Goal: Task Accomplishment & Management: Manage account settings

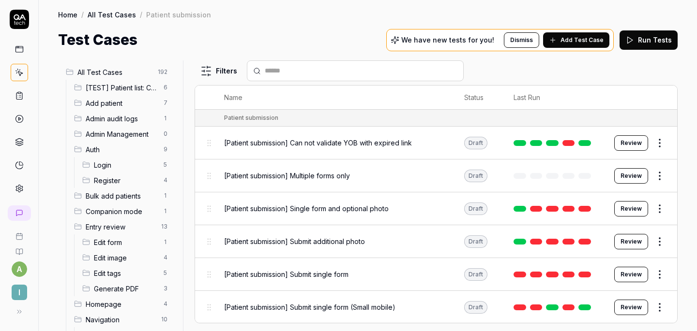
click at [114, 75] on span "All Test Cases" at bounding box center [114, 72] width 75 height 10
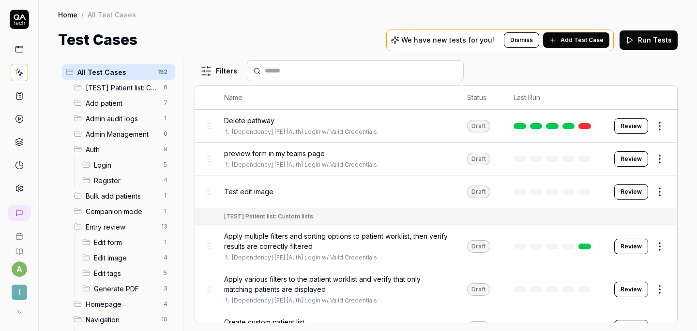
click at [261, 33] on div "Test Cases We have new tests for you! Dismiss Add Test Case Run Tests" at bounding box center [367, 40] width 619 height 22
click at [390, 120] on div "Delete pathway" at bounding box center [336, 121] width 224 height 10
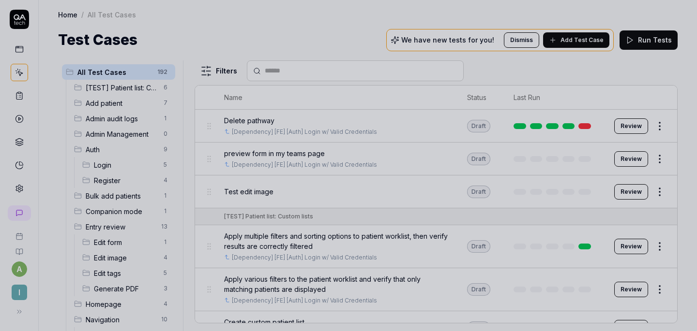
click at [396, 76] on div at bounding box center [348, 165] width 697 height 331
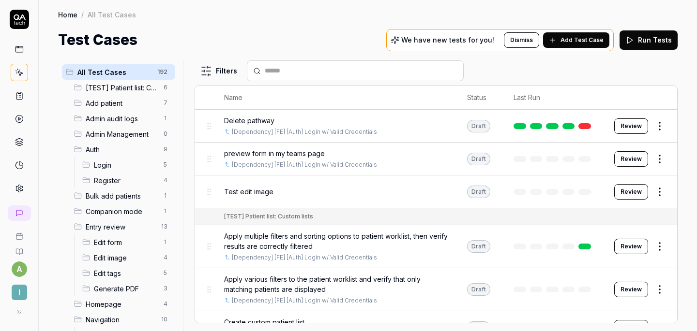
click at [231, 71] on html "a I Home / All Test Cases Home / All Test Cases Test Cases We have new tests fo…" at bounding box center [348, 165] width 697 height 331
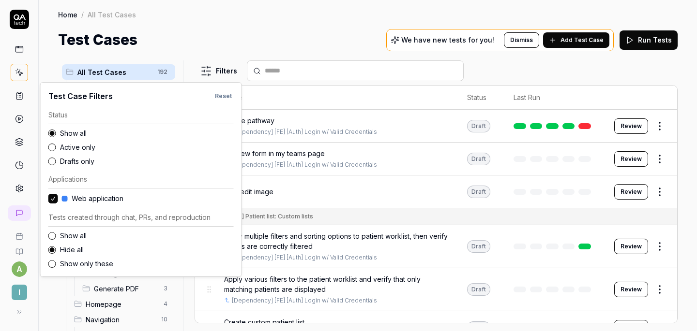
click at [54, 148] on button "Active only" at bounding box center [52, 148] width 8 height 8
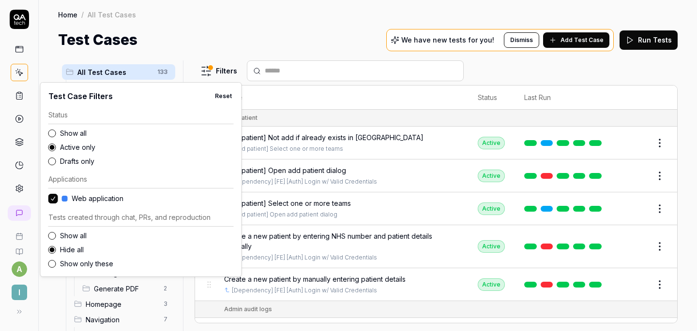
click at [243, 38] on html "a I Home / All Test Cases Home / All Test Cases Test Cases We have new tests fo…" at bounding box center [348, 165] width 697 height 331
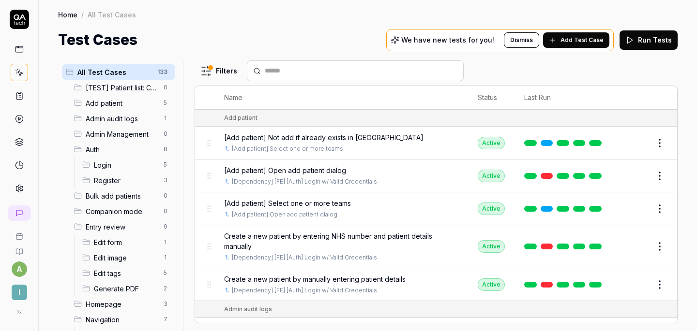
click at [411, 135] on div "[Add patient] Not add if already exists in [GEOGRAPHIC_DATA]" at bounding box center [341, 138] width 234 height 10
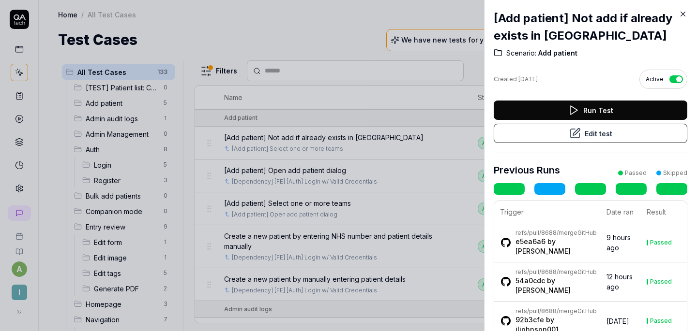
click at [418, 72] on div at bounding box center [348, 165] width 697 height 331
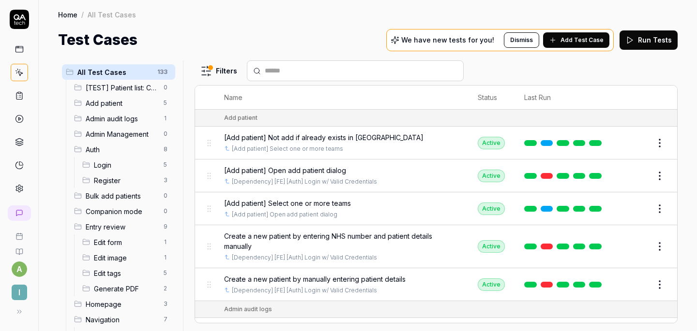
click at [661, 144] on html "a I Home / All Test Cases Home / All Test Cases Test Cases We have new tests fo…" at bounding box center [348, 165] width 697 height 331
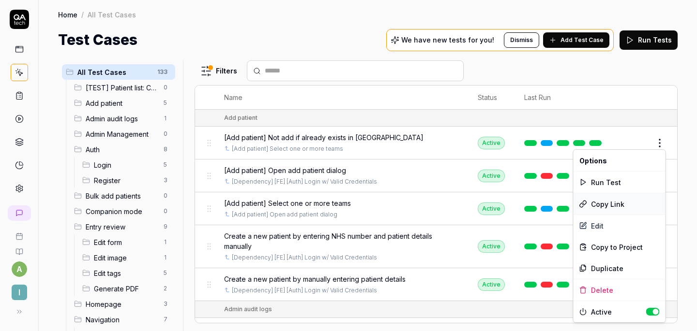
click at [610, 199] on div "Copy Link" at bounding box center [619, 204] width 92 height 21
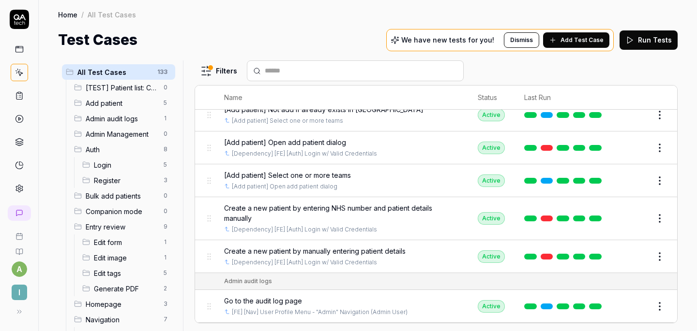
scroll to position [21, 0]
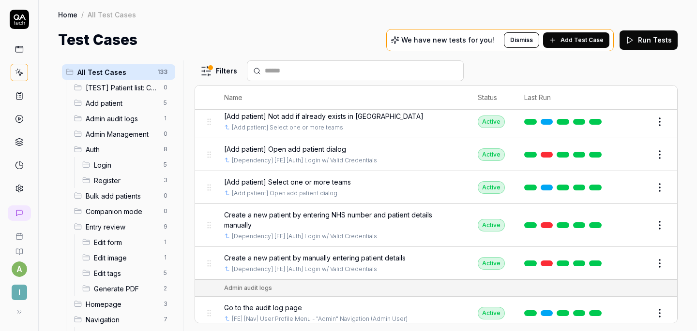
click at [662, 151] on html "a I Home / All Test Cases Home / All Test Cases Test Cases We have new tests fo…" at bounding box center [348, 165] width 697 height 331
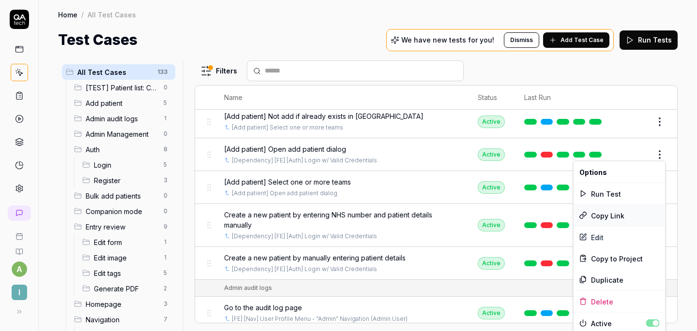
click at [604, 215] on div "Copy Link" at bounding box center [619, 215] width 92 height 21
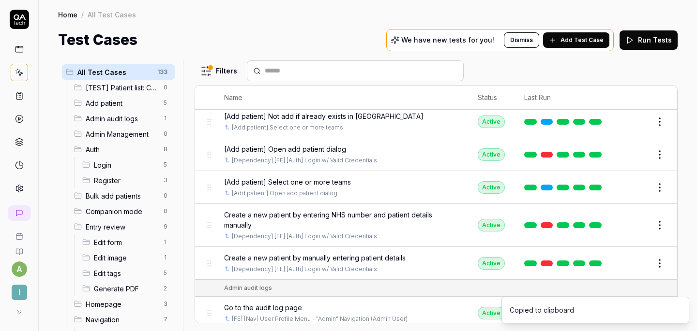
click at [657, 186] on html "a I Home / All Test Cases Home / All Test Cases Test Cases We have new tests fo…" at bounding box center [348, 165] width 697 height 331
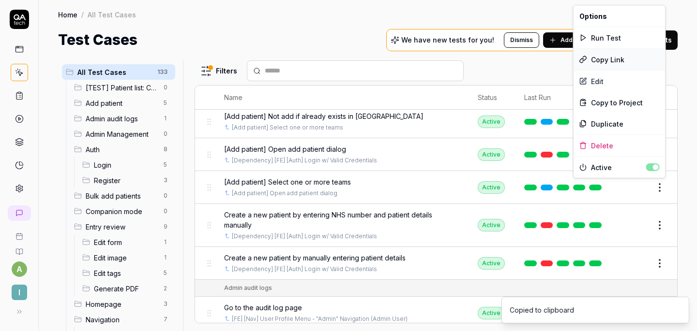
click at [612, 59] on div "Copy Link" at bounding box center [619, 59] width 92 height 21
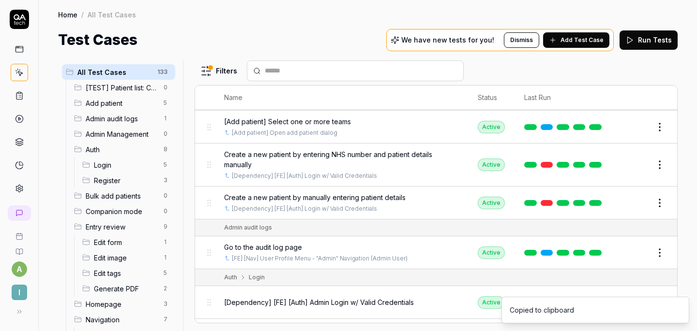
scroll to position [92, 0]
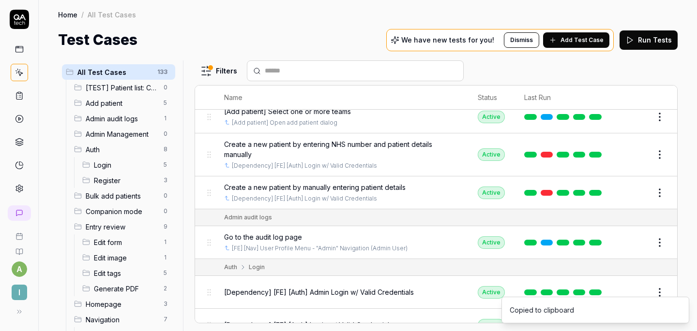
click at [661, 147] on html "a I Home / All Test Cases Home / All Test Cases Test Cases We have new tests fo…" at bounding box center [348, 165] width 697 height 331
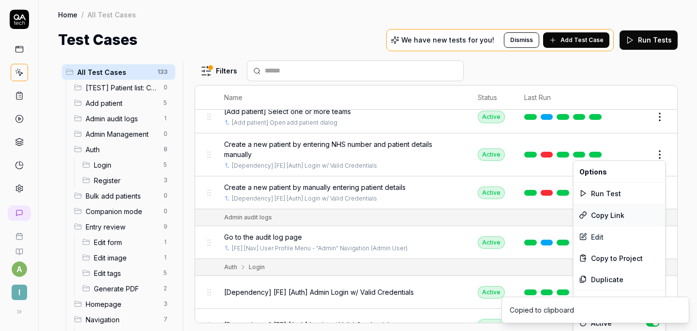
click at [593, 215] on div "Copy Link" at bounding box center [619, 215] width 92 height 21
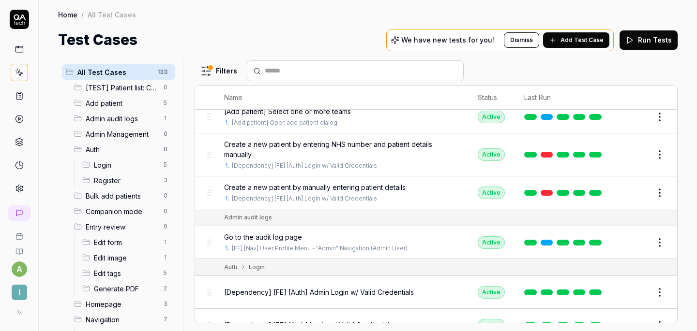
click at [664, 191] on html "a I Home / All Test Cases Home / All Test Cases Test Cases We have new tests fo…" at bounding box center [348, 165] width 697 height 331
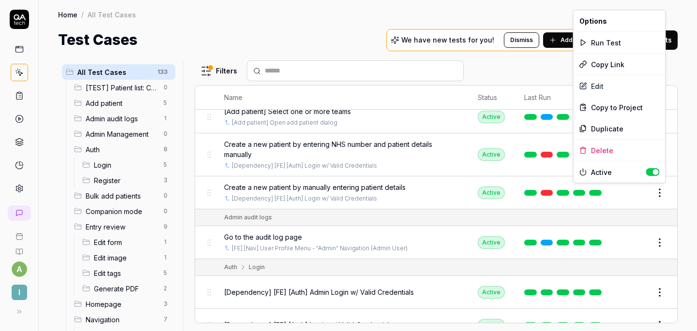
click at [461, 186] on html "a I Home / All Test Cases Home / All Test Cases Test Cases We have new tests fo…" at bounding box center [348, 165] width 697 height 331
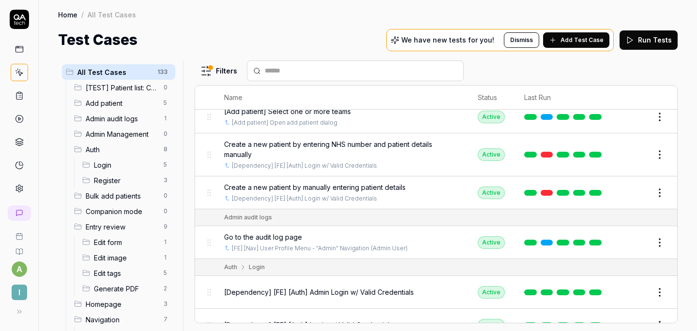
click at [451, 188] on div "Create a new patient by manually entering patient details" at bounding box center [341, 187] width 234 height 10
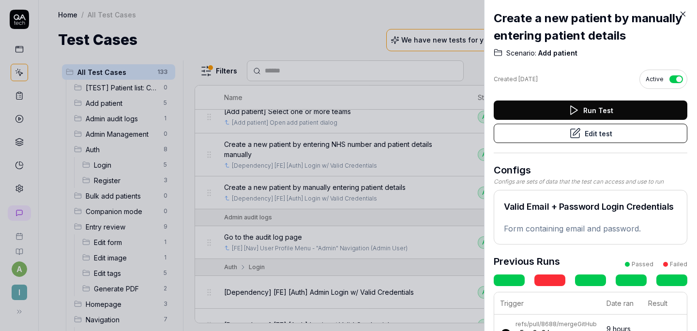
click at [389, 119] on div at bounding box center [348, 165] width 697 height 331
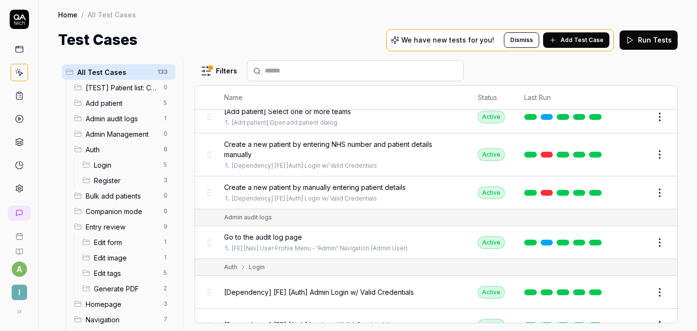
click at [661, 188] on html "a I Home / All Test Cases Home / All Test Cases Test Cases We have new tests fo…" at bounding box center [348, 165] width 697 height 331
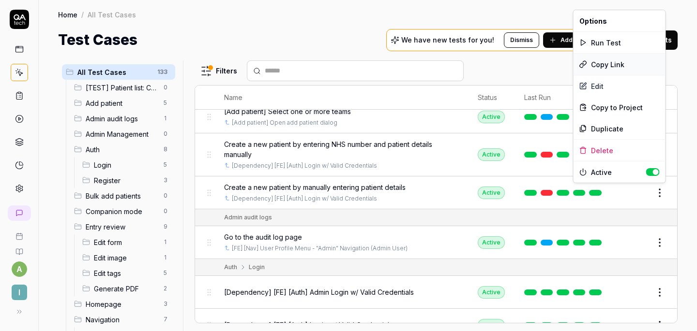
click at [608, 68] on div "Copy Link" at bounding box center [619, 64] width 92 height 21
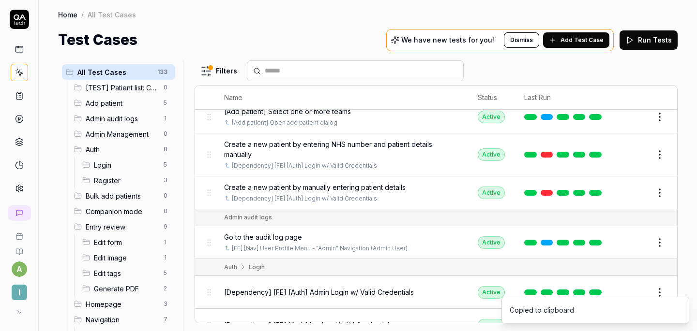
click at [656, 189] on html "a I Home / All Test Cases Home / All Test Cases Test Cases We have new tests fo…" at bounding box center [348, 165] width 697 height 331
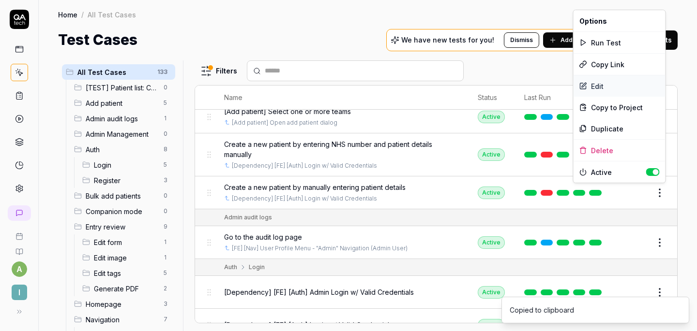
click at [605, 84] on div "Edit" at bounding box center [619, 85] width 92 height 21
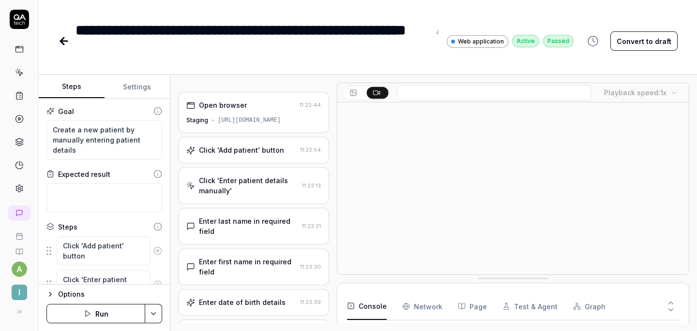
type textarea "*"
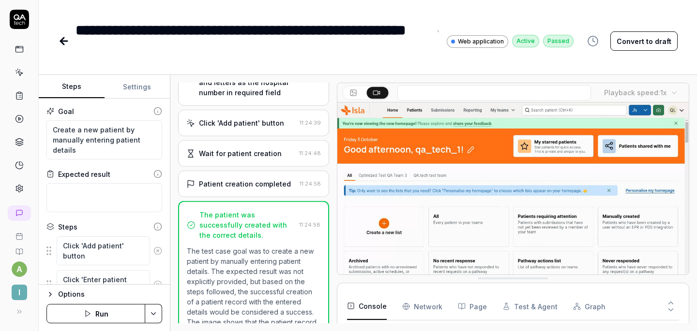
click at [284, 33] on div "**********" at bounding box center [252, 41] width 355 height 44
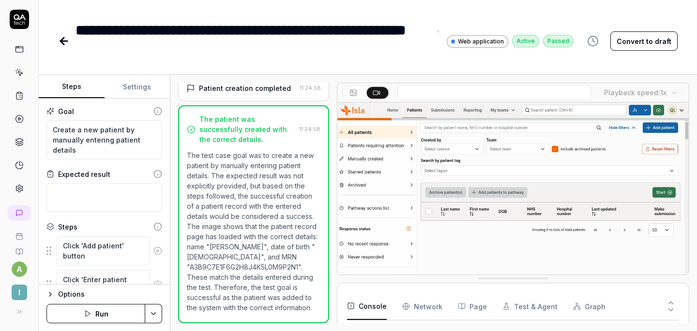
scroll to position [62, 0]
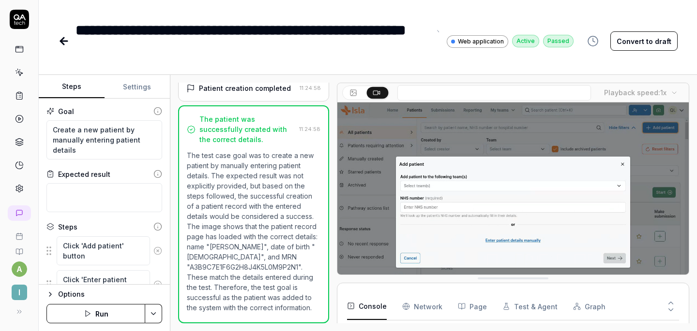
click at [384, 39] on div "**********" at bounding box center [252, 41] width 355 height 44
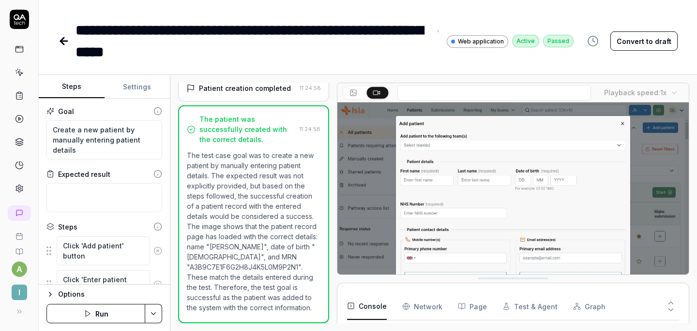
click at [322, 67] on div "**********" at bounding box center [368, 165] width 658 height 331
type textarea "*"
click at [58, 45] on icon at bounding box center [64, 41] width 12 height 12
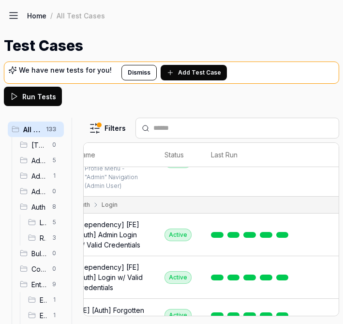
scroll to position [425, 36]
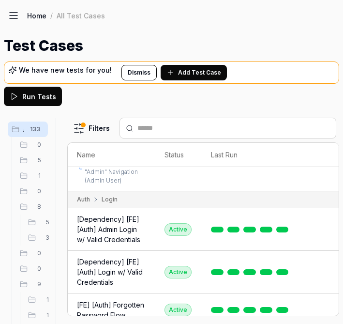
click at [21, 156] on div "All Test Cases 133 [TEST] Patient list: Custom lists 0 Add patient 5 Admin audi…" at bounding box center [171, 221] width 335 height 206
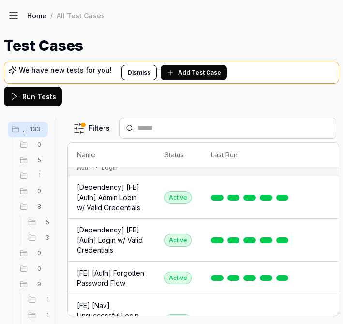
scroll to position [464, 20]
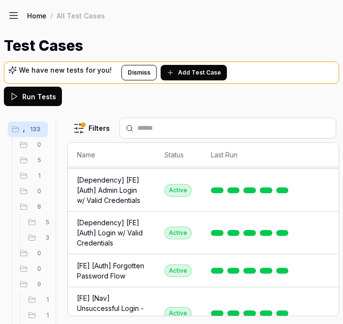
click at [321, 230] on html "a I Home / All Test Cases Home / All Test Cases Test Cases We have new tests fo…" at bounding box center [171, 162] width 343 height 324
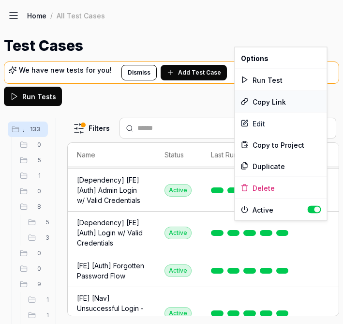
click at [279, 105] on div "Copy Link" at bounding box center [281, 101] width 92 height 21
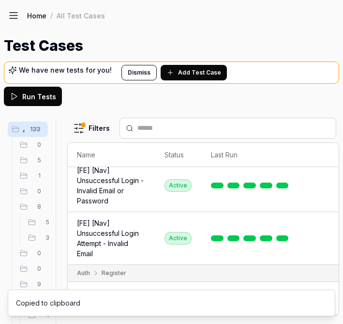
scroll to position [583, 20]
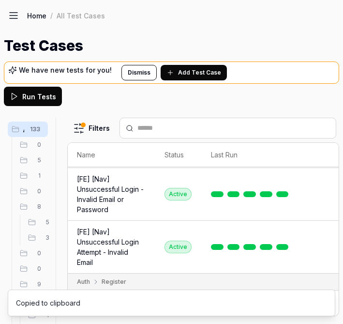
click at [321, 197] on html "a I Home / All Test Cases Home / All Test Cases Test Cases We have new tests fo…" at bounding box center [171, 162] width 343 height 324
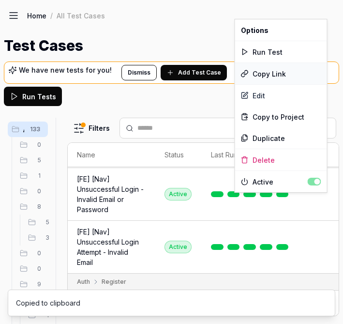
click at [279, 72] on div "Copy Link" at bounding box center [281, 73] width 92 height 21
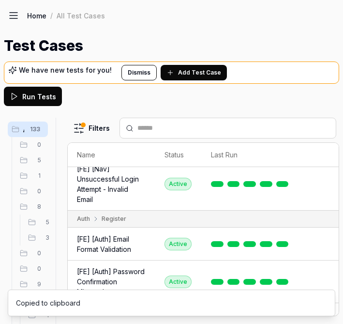
scroll to position [644, 20]
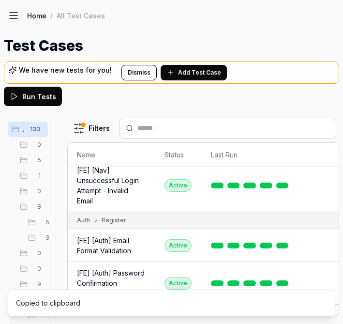
click at [321, 196] on html "a I Home / All Test Cases Home / All Test Cases Test Cases We have new tests fo…" at bounding box center [171, 162] width 343 height 324
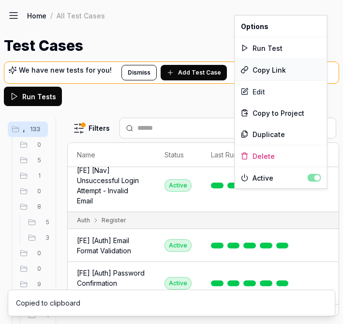
click at [280, 71] on div "Copy Link" at bounding box center [281, 69] width 92 height 21
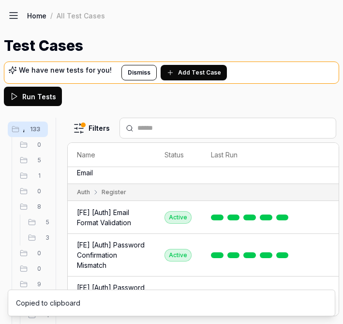
scroll to position [685, 20]
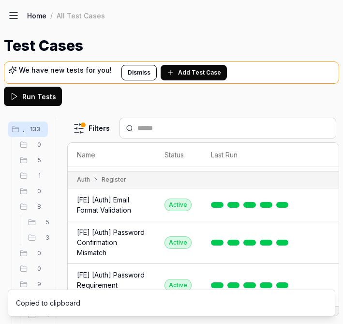
click at [324, 208] on html "a I Home / All Test Cases Home / All Test Cases Test Cases We have new tests fo…" at bounding box center [171, 162] width 343 height 324
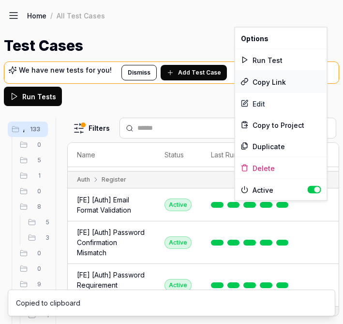
click at [275, 83] on div "Copy Link" at bounding box center [281, 81] width 92 height 21
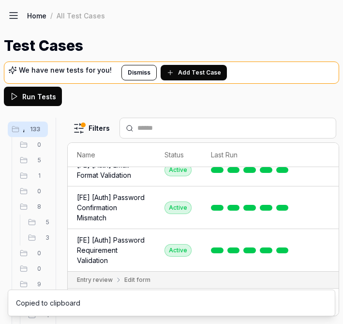
scroll to position [726, 20]
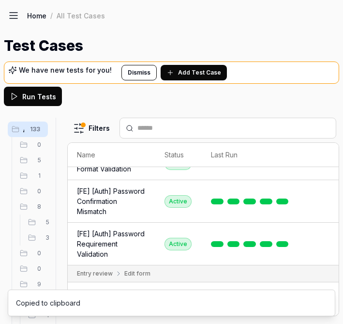
click at [320, 222] on html "a I Home / All Test Cases Home / All Test Cases Test Cases We have new tests fo…" at bounding box center [171, 162] width 343 height 324
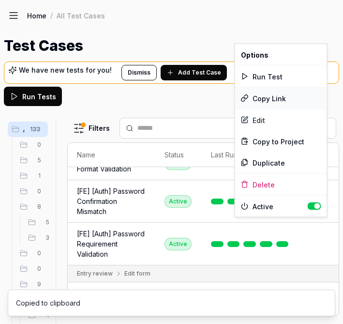
click at [275, 93] on div "Copy Link" at bounding box center [281, 98] width 92 height 21
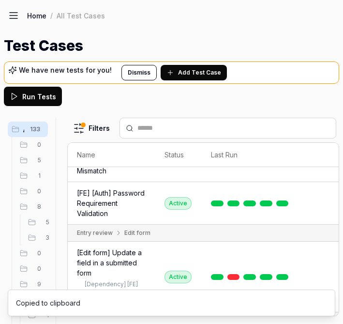
scroll to position [784, 20]
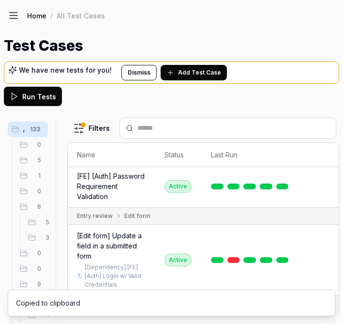
click at [323, 223] on html "a I Home / All Test Cases Home / All Test Cases Test Cases We have new tests fo…" at bounding box center [171, 162] width 343 height 324
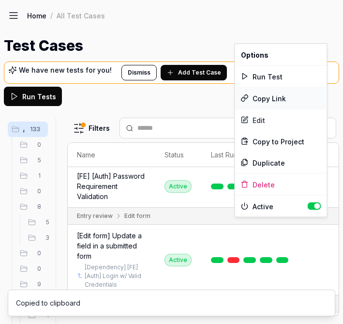
click at [281, 97] on div "Copy Link" at bounding box center [281, 98] width 92 height 21
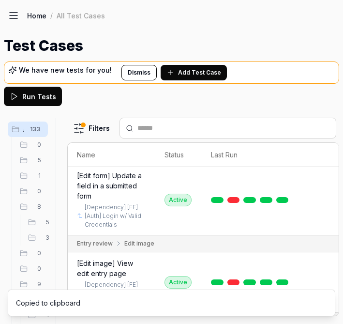
scroll to position [844, 20]
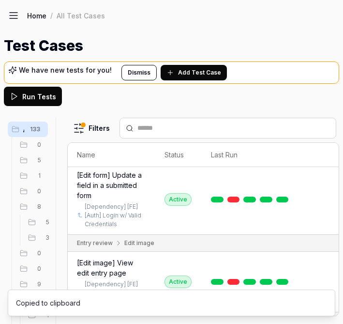
click at [320, 225] on html "a I Home / All Test Cases Home / All Test Cases Test Cases We have new tests fo…" at bounding box center [171, 162] width 343 height 324
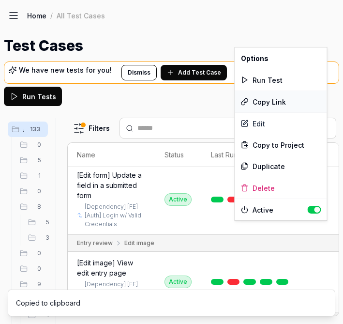
click at [282, 102] on div "Copy Link" at bounding box center [281, 101] width 92 height 21
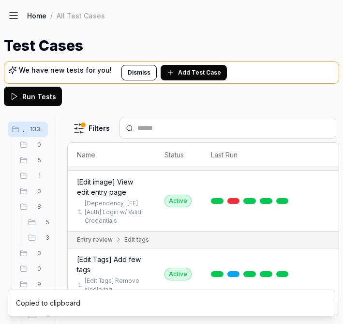
scroll to position [927, 20]
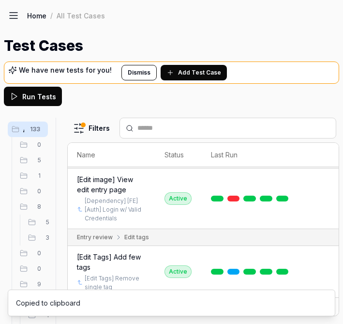
click at [328, 189] on html "a I Home / All Test Cases Home / All Test Cases Test Cases We have new tests fo…" at bounding box center [171, 162] width 343 height 324
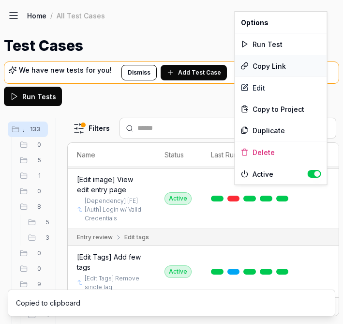
click at [268, 68] on div "Copy Link" at bounding box center [281, 65] width 92 height 21
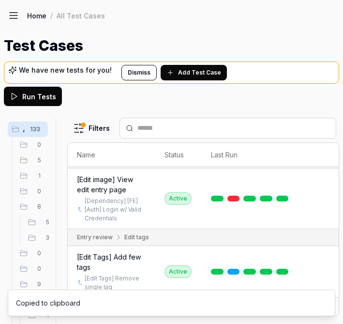
click at [322, 244] on html "a I Home / All Test Cases Home / All Test Cases Test Cases We have new tests fo…" at bounding box center [171, 162] width 343 height 324
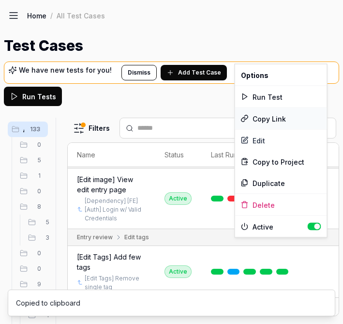
click at [305, 115] on div "Copy Link" at bounding box center [281, 118] width 92 height 21
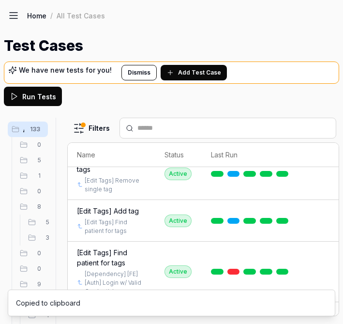
scroll to position [1028, 20]
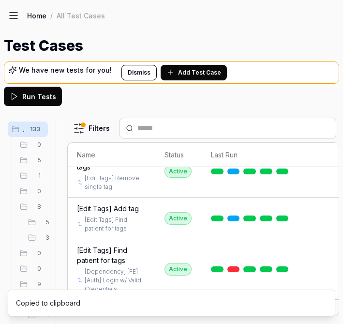
click at [323, 233] on html "a I Home / All Test Cases Home / All Test Cases Test Cases We have new tests fo…" at bounding box center [171, 162] width 343 height 324
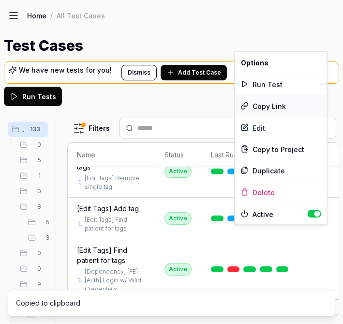
click at [286, 108] on div "Copy Link" at bounding box center [281, 105] width 92 height 21
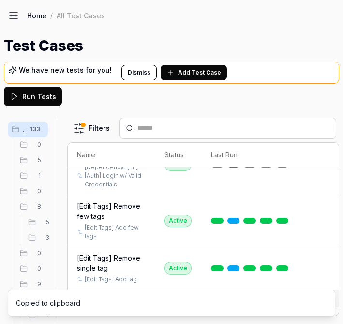
scroll to position [1141, 20]
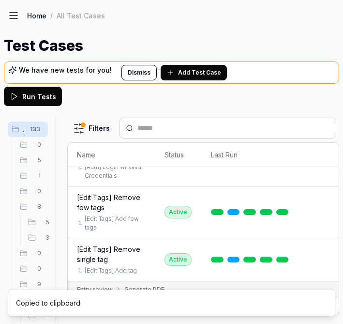
click at [318, 220] on html "a I Home / All Test Cases Home / All Test Cases Test Cases We have new tests fo…" at bounding box center [171, 162] width 343 height 324
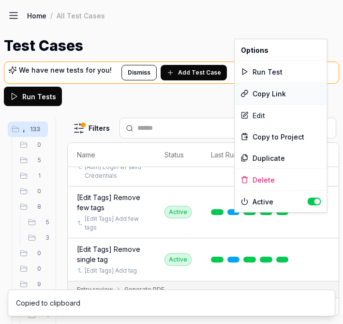
click at [275, 94] on div "Copy Link" at bounding box center [281, 93] width 92 height 21
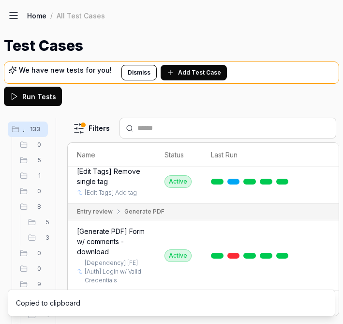
scroll to position [1222, 20]
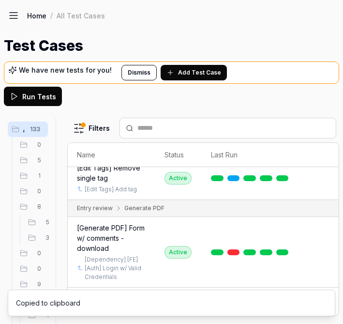
click at [321, 283] on ol "Copied to clipboard" at bounding box center [171, 303] width 343 height 42
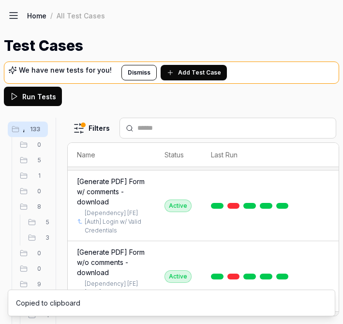
scroll to position [1283, 20]
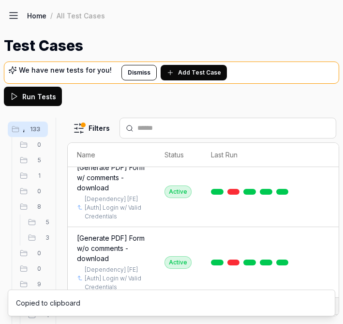
click at [320, 223] on html "a I Home / All Test Cases Home / All Test Cases Test Cases We have new tests fo…" at bounding box center [171, 162] width 343 height 324
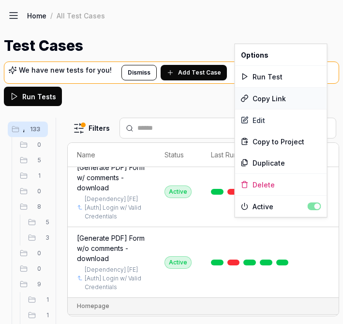
click at [302, 99] on div "Copy Link" at bounding box center [281, 98] width 92 height 21
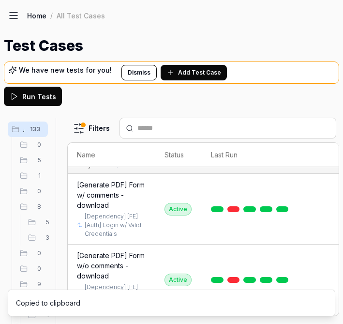
scroll to position [1260, 20]
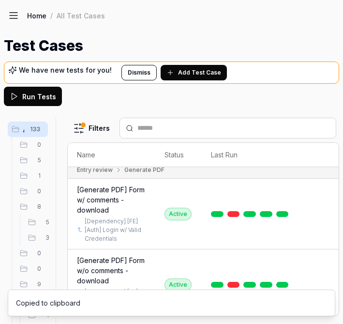
click at [318, 186] on html "a I Home / All Test Cases Home / All Test Cases Test Cases We have new tests fo…" at bounding box center [171, 162] width 343 height 324
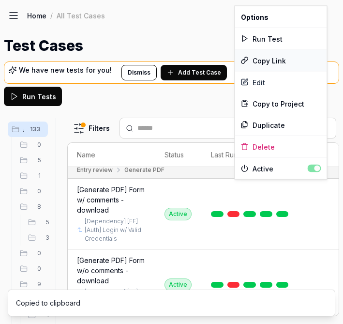
click at [275, 63] on div "Copy Link" at bounding box center [281, 60] width 92 height 21
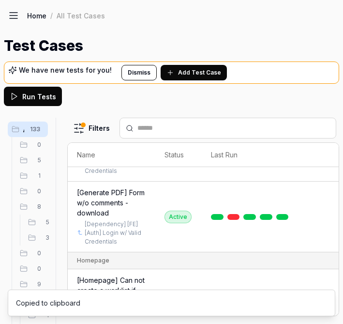
scroll to position [1334, 20]
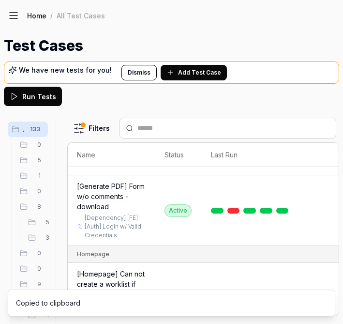
click at [318, 243] on html "a I Home / All Test Cases Home / All Test Cases Test Cases We have new tests fo…" at bounding box center [171, 162] width 343 height 324
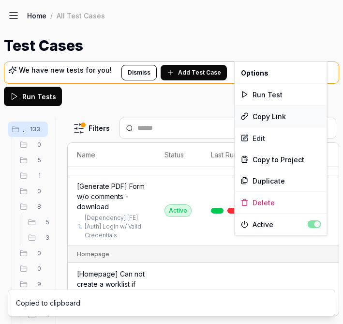
click at [273, 117] on div "Copy Link" at bounding box center [281, 115] width 92 height 21
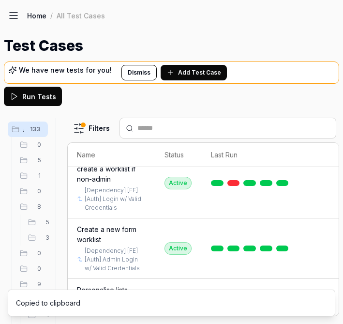
scroll to position [1462, 20]
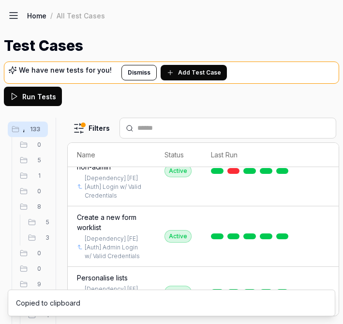
click at [321, 246] on html "a I Home / All Test Cases Home / All Test Cases Test Cases We have new tests fo…" at bounding box center [171, 162] width 343 height 324
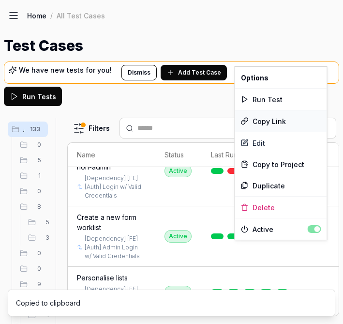
click at [278, 119] on div "Copy Link" at bounding box center [281, 120] width 92 height 21
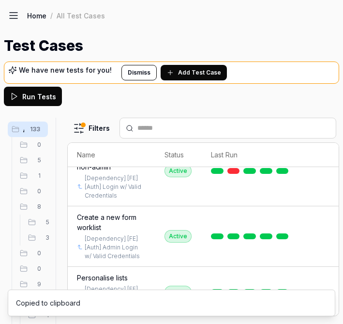
click at [323, 184] on html "a I Home / All Test Cases Home / All Test Cases Test Cases We have new tests fo…" at bounding box center [171, 162] width 343 height 324
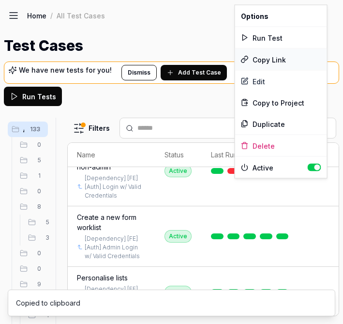
click at [273, 60] on div "Copy Link" at bounding box center [281, 59] width 92 height 21
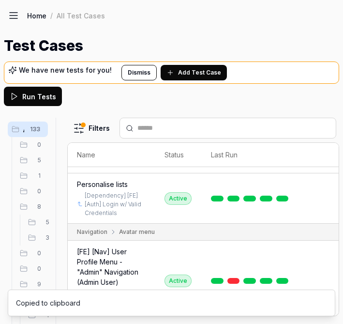
scroll to position [1565, 20]
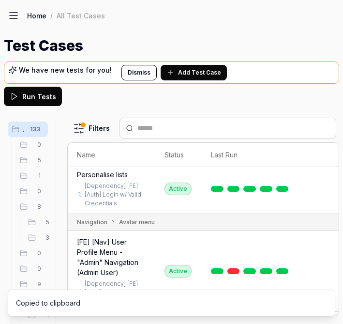
click at [320, 236] on html "a I Home / All Test Cases Home / All Test Cases Test Cases We have new tests fo…" at bounding box center [171, 162] width 343 height 324
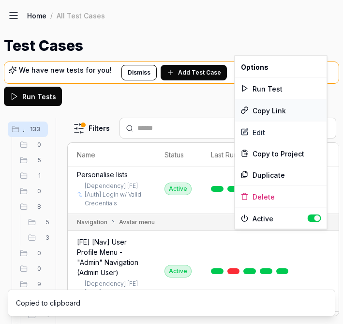
click at [280, 104] on div "Copy Link" at bounding box center [281, 110] width 92 height 21
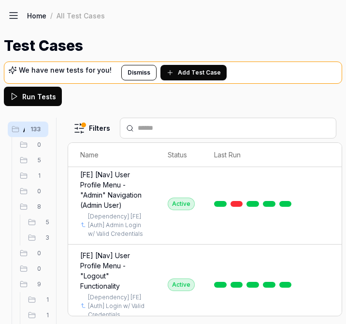
scroll to position [1640, 17]
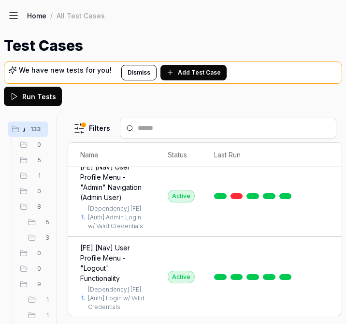
click at [326, 251] on html "a I Home / All Test Cases Home / All Test Cases Test Cases We have new tests fo…" at bounding box center [173, 162] width 346 height 324
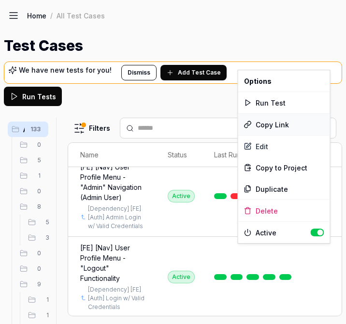
click at [270, 123] on div "Copy Link" at bounding box center [285, 124] width 92 height 21
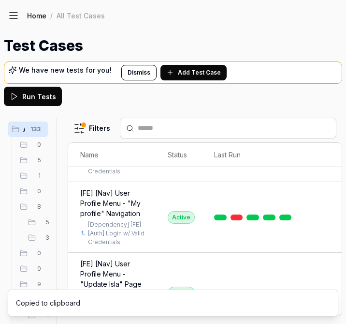
scroll to position [1776, 17]
click at [325, 221] on html "a I Home / All Test Cases Home / All Test Cases Test Cases We have new tests fo…" at bounding box center [173, 162] width 346 height 324
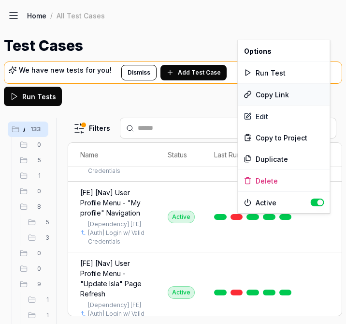
click at [277, 91] on div "Copy Link" at bounding box center [285, 94] width 92 height 21
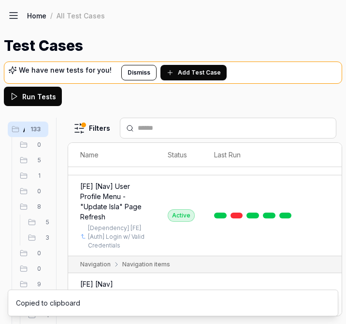
scroll to position [1859, 17]
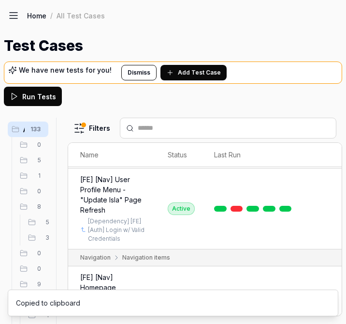
click at [326, 219] on html "a I Home / All Test Cases Home / All Test Cases Test Cases We have new tests fo…" at bounding box center [173, 162] width 346 height 324
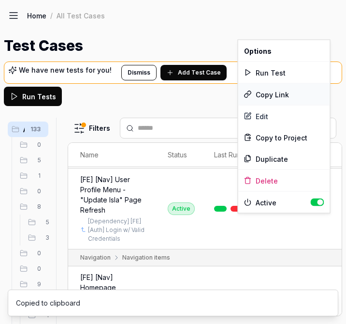
click at [283, 93] on div "Copy Link" at bounding box center [285, 94] width 92 height 21
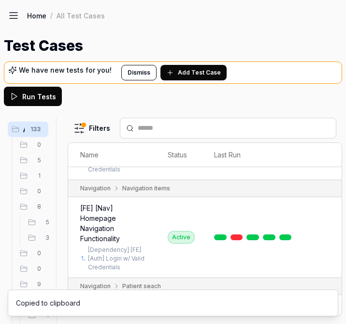
scroll to position [1936, 17]
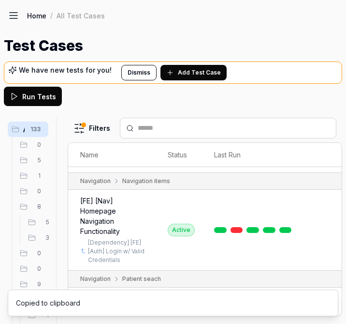
click at [325, 219] on html "a I Home / All Test Cases Home / All Test Cases Test Cases We have new tests fo…" at bounding box center [173, 162] width 346 height 324
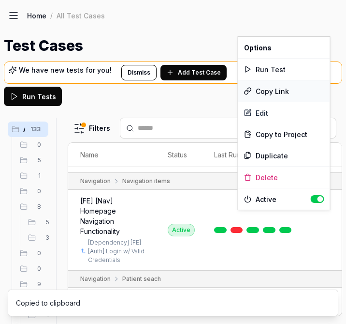
click at [288, 83] on div "Copy Link" at bounding box center [285, 90] width 92 height 21
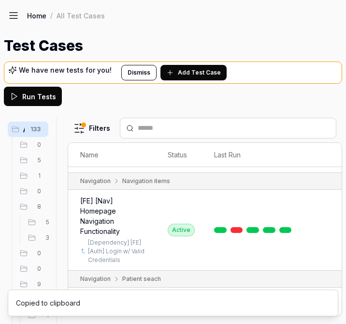
click at [323, 217] on html "a I Home / All Test Cases Home / All Test Cases Test Cases We have new tests fo…" at bounding box center [173, 162] width 346 height 324
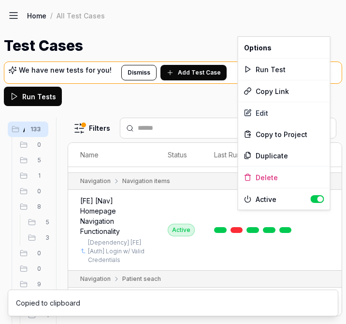
click at [316, 255] on html "a I Home / All Test Cases Home / All Test Cases Test Cases We have new tests fo…" at bounding box center [173, 162] width 346 height 324
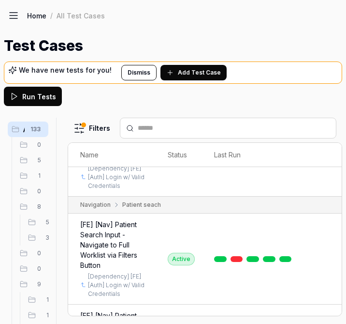
scroll to position [2015, 17]
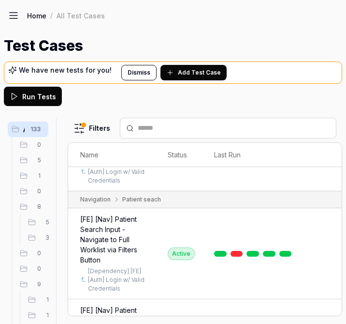
click at [321, 248] on html "a I Home / All Test Cases Home / All Test Cases Test Cases We have new tests fo…" at bounding box center [173, 162] width 346 height 324
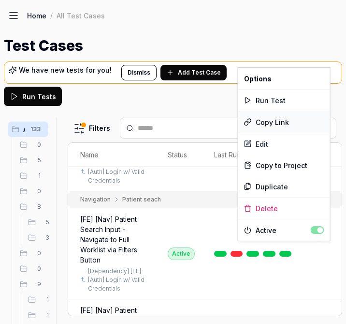
click at [283, 122] on div "Copy Link" at bounding box center [285, 121] width 92 height 21
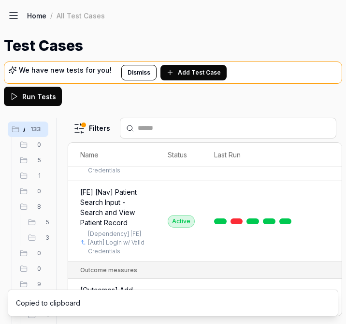
scroll to position [2147, 17]
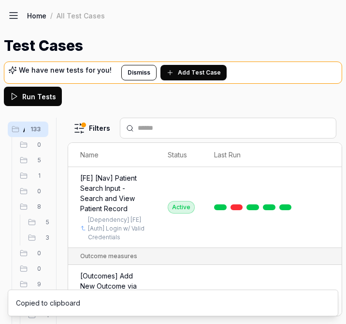
click at [322, 228] on html "a I Home / All Test Cases Home / All Test Cases Test Cases We have new tests fo…" at bounding box center [173, 162] width 346 height 324
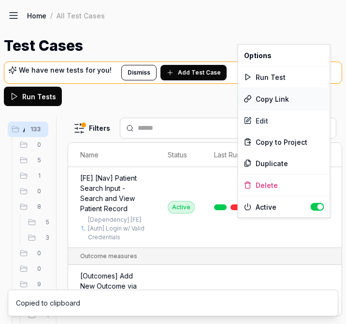
click at [280, 97] on div "Copy Link" at bounding box center [285, 98] width 92 height 21
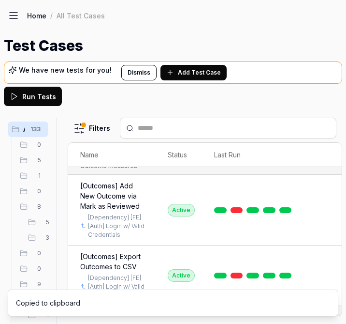
scroll to position [2249, 17]
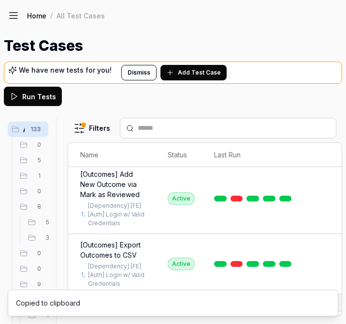
click at [324, 220] on html "a I Home / All Test Cases Home / All Test Cases Test Cases We have new tests fo…" at bounding box center [173, 162] width 346 height 324
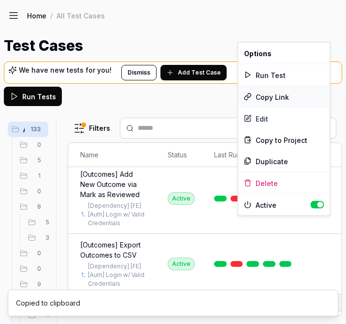
click at [290, 91] on div "Copy Link" at bounding box center [285, 96] width 92 height 21
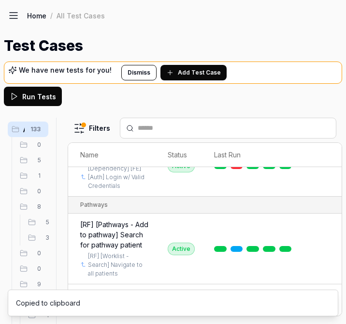
scroll to position [2345, 17]
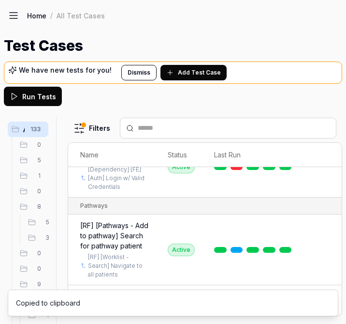
click at [322, 223] on html "a I Home / All Test Cases Home / All Test Cases Test Cases We have new tests fo…" at bounding box center [173, 162] width 346 height 324
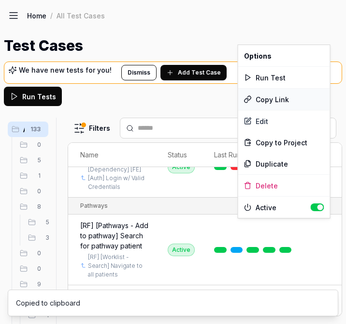
click at [288, 100] on div "Copy Link" at bounding box center [285, 99] width 92 height 21
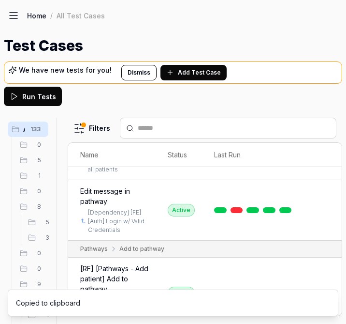
scroll to position [2452, 17]
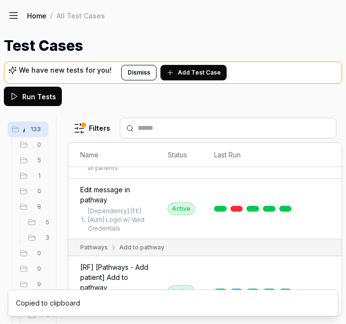
click at [327, 229] on html "a I Home / All Test Cases Home / All Test Cases Test Cases We have new tests fo…" at bounding box center [173, 162] width 346 height 324
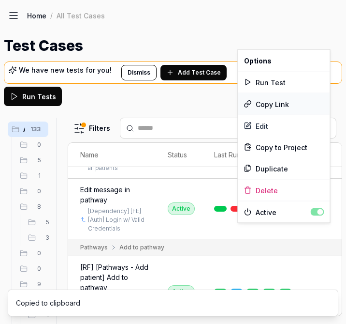
click at [279, 105] on div "Copy Link" at bounding box center [285, 103] width 92 height 21
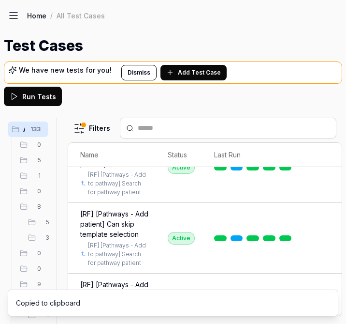
scroll to position [2577, 17]
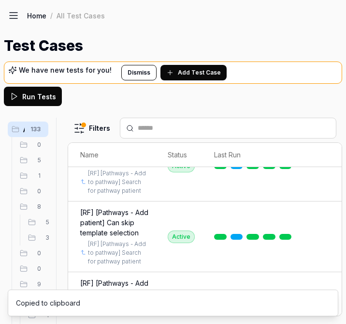
click at [323, 226] on html "a I Home / All Test Cases Home / All Test Cases Test Cases We have new tests fo…" at bounding box center [173, 162] width 346 height 324
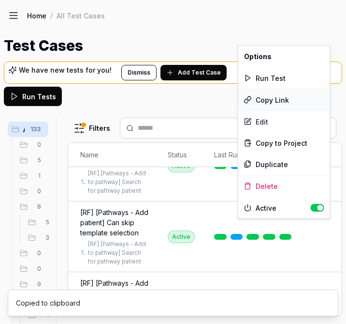
click at [283, 99] on div "Copy Link" at bounding box center [285, 99] width 92 height 21
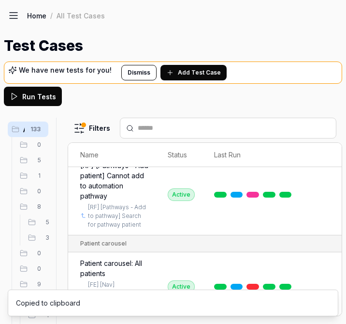
scroll to position [2687, 17]
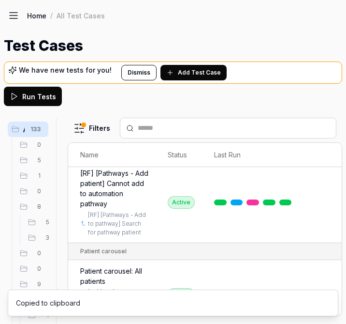
click at [325, 225] on html "a I Home / All Test Cases Home / All Test Cases Test Cases We have new tests fo…" at bounding box center [173, 162] width 346 height 324
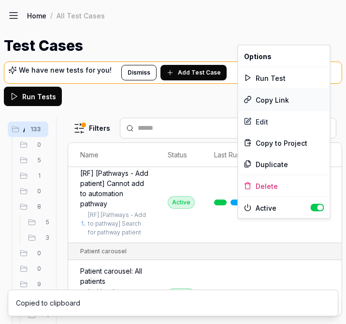
click at [280, 96] on div "Copy Link" at bounding box center [285, 99] width 92 height 21
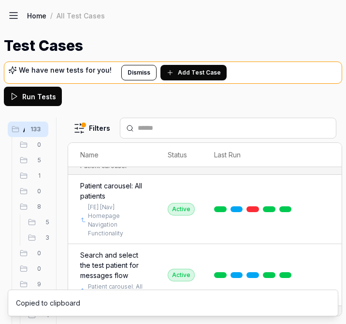
scroll to position [2776, 17]
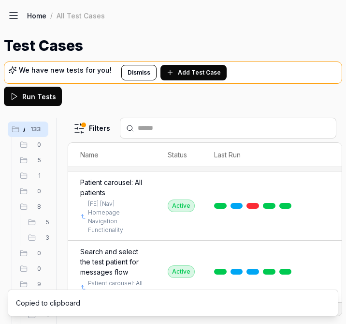
click at [322, 255] on html "a I Home / All Test Cases Home / All Test Cases Test Cases We have new tests fo…" at bounding box center [173, 162] width 346 height 324
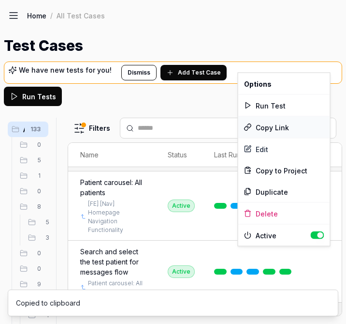
click at [276, 125] on div "Copy Link" at bounding box center [285, 127] width 92 height 21
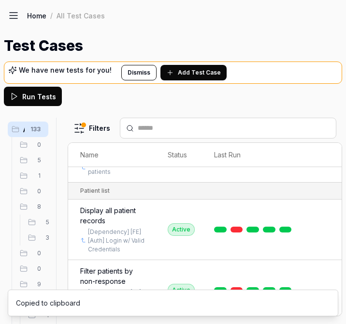
scroll to position [2905, 17]
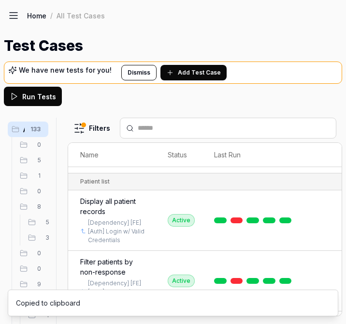
click at [324, 219] on html "a I Home / All Test Cases Home / All Test Cases Test Cases We have new tests fo…" at bounding box center [173, 162] width 346 height 324
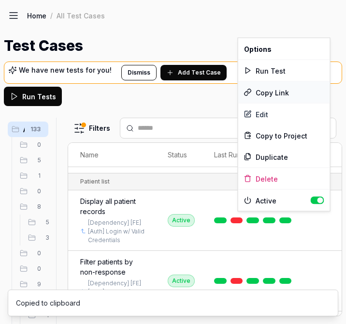
click at [280, 93] on div "Copy Link" at bounding box center [285, 92] width 92 height 21
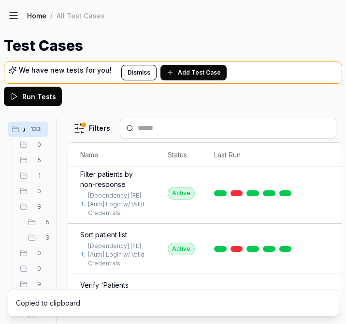
scroll to position [3011, 17]
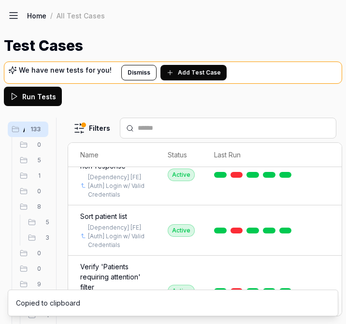
click at [326, 235] on html "a I Home / All Test Cases Home / All Test Cases Test Cases We have new tests fo…" at bounding box center [173, 162] width 346 height 324
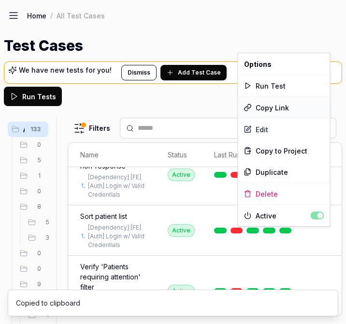
click at [276, 106] on div "Copy Link" at bounding box center [285, 107] width 92 height 21
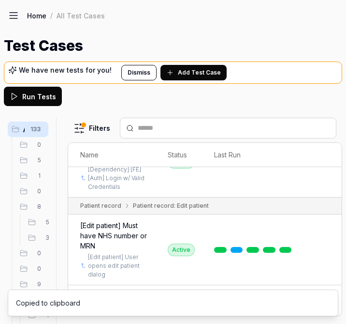
scroll to position [3137, 17]
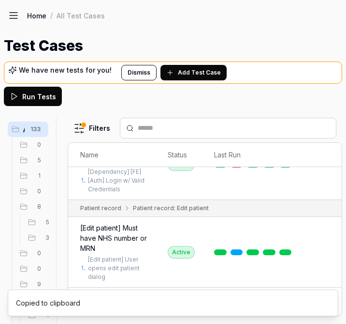
click at [325, 202] on html "a I Home / All Test Cases Home / All Test Cases Test Cases We have new tests fo…" at bounding box center [173, 162] width 346 height 324
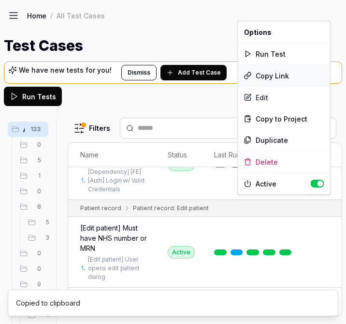
click at [291, 75] on div "Copy Link" at bounding box center [285, 75] width 92 height 21
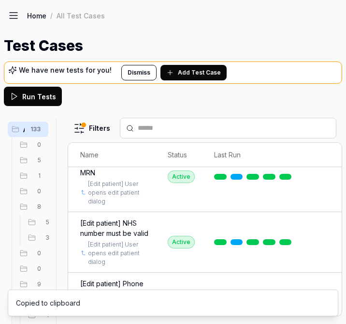
scroll to position [3214, 17]
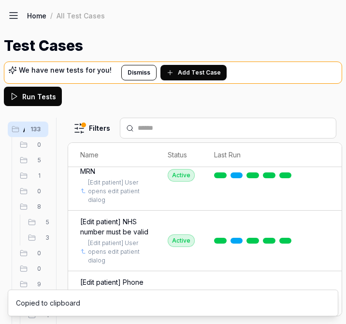
click at [321, 239] on html "a I Home / All Test Cases Home / All Test Cases Test Cases We have new tests fo…" at bounding box center [173, 162] width 346 height 324
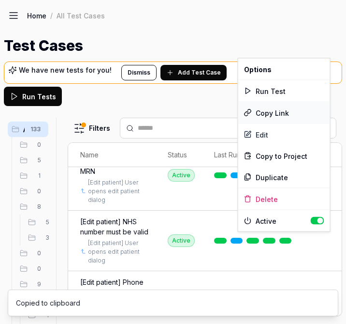
click at [284, 111] on div "Copy Link" at bounding box center [285, 112] width 92 height 21
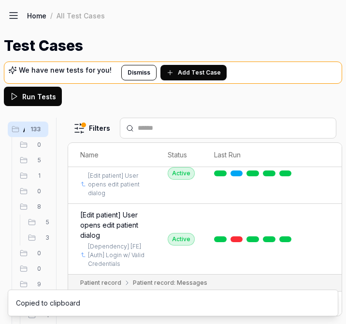
scroll to position [3343, 17]
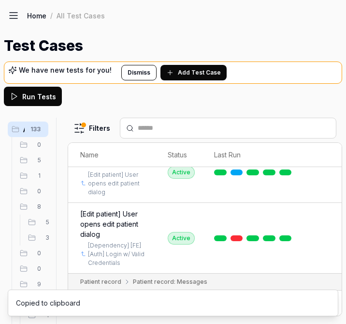
click at [324, 241] on html "a I Home / All Test Cases Home / All Test Cases Test Cases We have new tests fo…" at bounding box center [173, 162] width 346 height 324
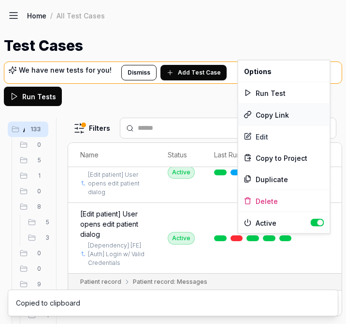
click at [269, 118] on div "Copy Link" at bounding box center [285, 114] width 92 height 21
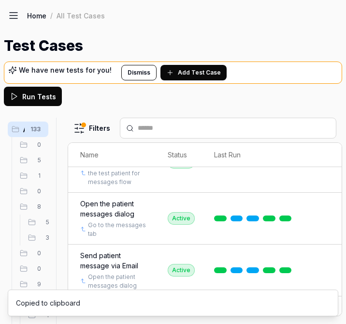
scroll to position [3499, 17]
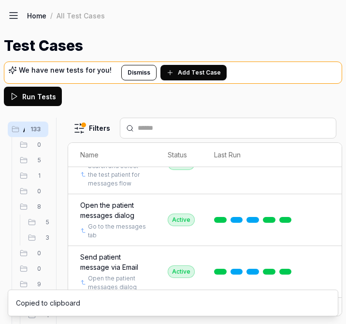
click at [324, 223] on html "a I Home / All Test Cases Home / All Test Cases Test Cases We have new tests fo…" at bounding box center [173, 162] width 346 height 324
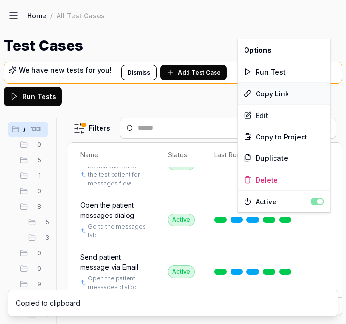
click at [284, 91] on div "Copy Link" at bounding box center [285, 93] width 92 height 21
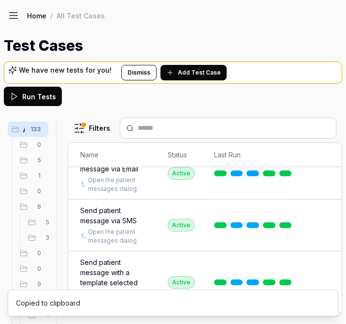
scroll to position [3606, 17]
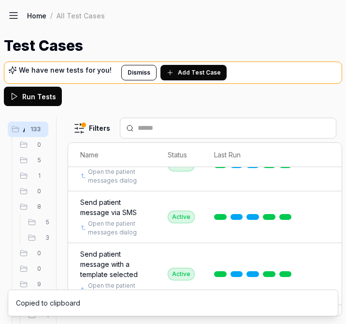
click at [320, 238] on html "a I Home / All Test Cases Home / All Test Cases Test Cases We have new tests fo…" at bounding box center [173, 162] width 346 height 324
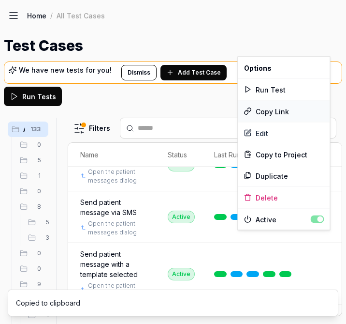
click at [281, 112] on div "Copy Link" at bounding box center [285, 111] width 92 height 21
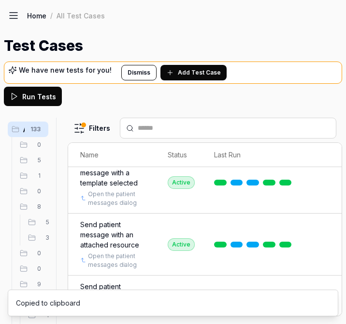
scroll to position [3703, 17]
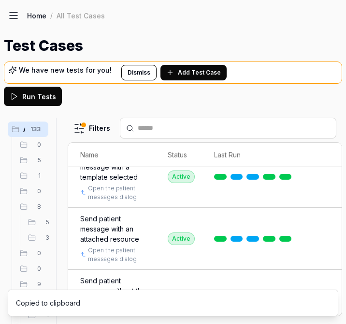
click at [329, 216] on html "a I Home / All Test Cases Home / All Test Cases Test Cases We have new tests fo…" at bounding box center [173, 162] width 346 height 324
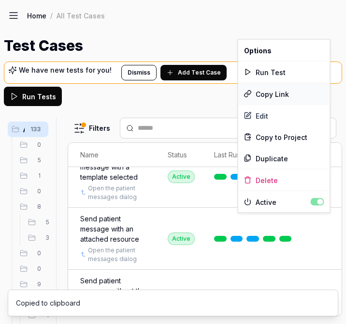
click at [276, 87] on div "Copy Link" at bounding box center [285, 93] width 92 height 21
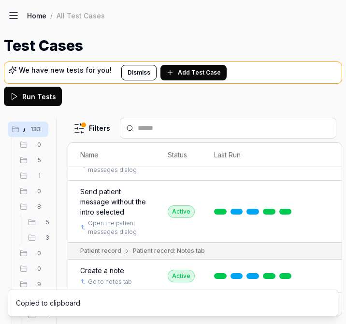
scroll to position [3794, 17]
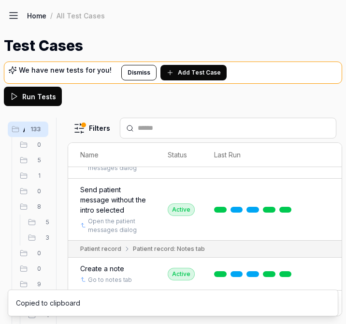
click at [326, 225] on html "a I Home / All Test Cases Home / All Test Cases Test Cases We have new tests fo…" at bounding box center [173, 162] width 346 height 324
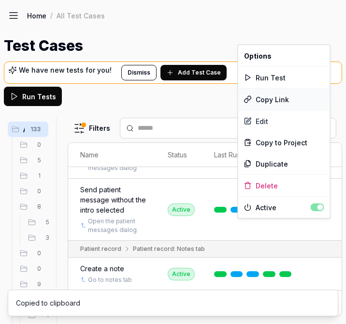
click at [296, 97] on div "Copy Link" at bounding box center [285, 99] width 92 height 21
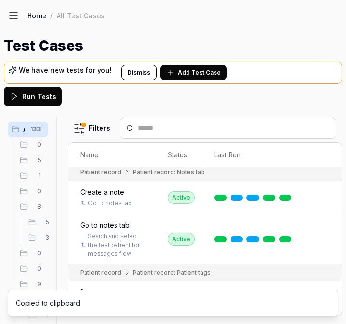
scroll to position [3872, 17]
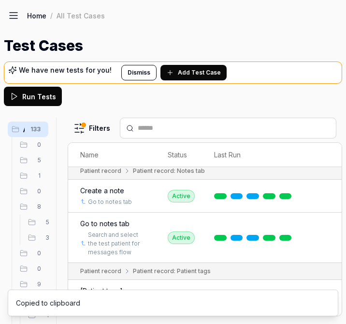
click at [326, 227] on html "a I Home / All Test Cases Home / All Test Cases Test Cases We have new tests fo…" at bounding box center [173, 162] width 346 height 324
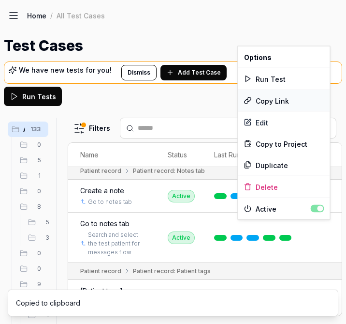
click at [288, 102] on div "Copy Link" at bounding box center [285, 100] width 92 height 21
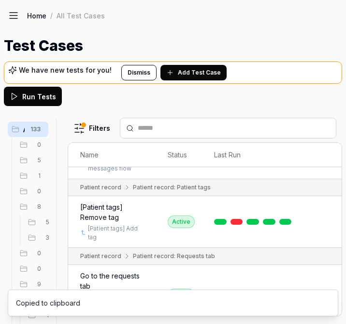
scroll to position [3957, 17]
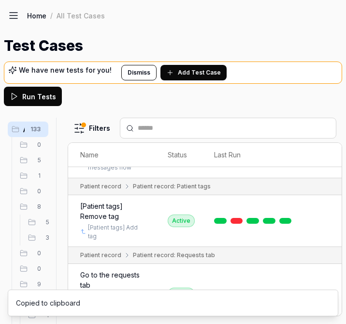
click at [323, 221] on html "a I Home / All Test Cases Home / All Test Cases Test Cases We have new tests fo…" at bounding box center [173, 162] width 346 height 324
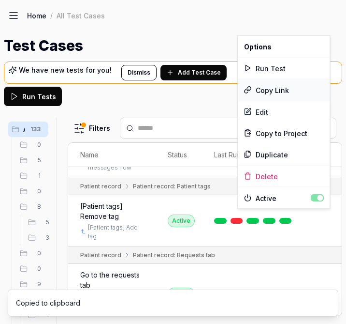
click at [273, 92] on div "Copy Link" at bounding box center [285, 89] width 92 height 21
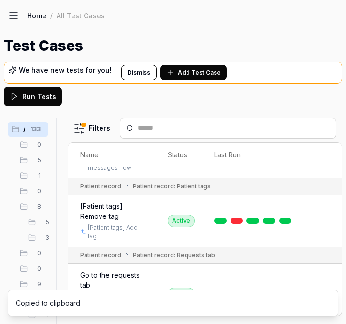
click at [325, 214] on html "a I Home / All Test Cases Home / All Test Cases Test Cases We have new tests fo…" at bounding box center [173, 162] width 346 height 324
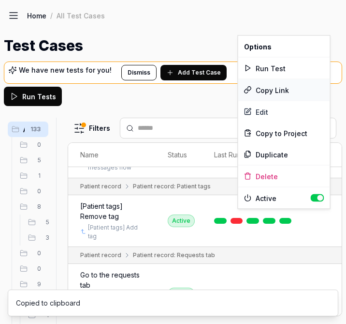
click at [288, 92] on div "Copy Link" at bounding box center [285, 89] width 92 height 21
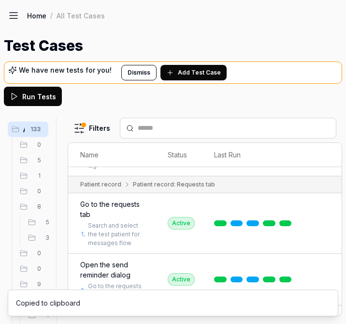
scroll to position [4028, 17]
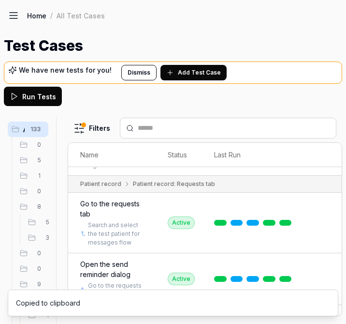
click at [322, 220] on body "a I Home / All Test Cases Home / All Test Cases Test Cases We have new tests fo…" at bounding box center [173, 162] width 346 height 324
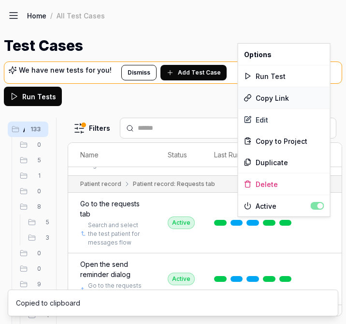
click at [276, 97] on div "Copy Link" at bounding box center [285, 97] width 92 height 21
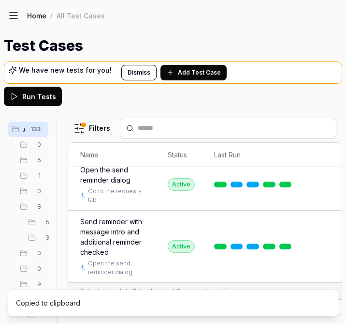
scroll to position [4129, 17]
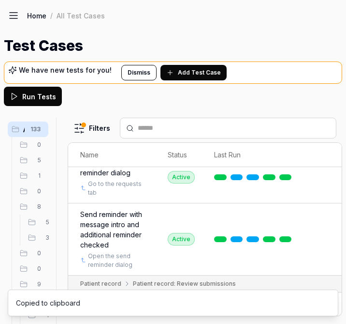
click at [326, 229] on html "a I Home / All Test Cases Home / All Test Cases Test Cases We have new tests fo…" at bounding box center [173, 162] width 346 height 324
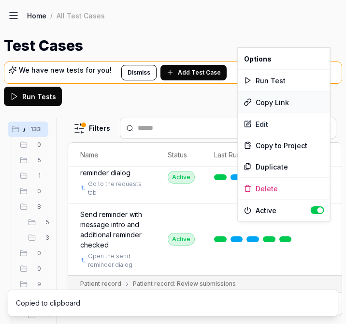
click at [284, 97] on div "Copy Link" at bounding box center [285, 101] width 92 height 21
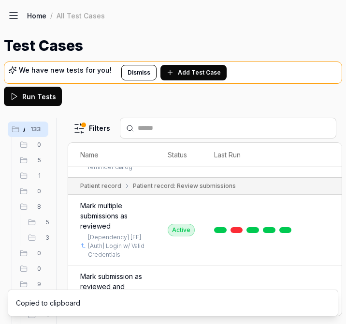
scroll to position [4227, 17]
click at [326, 211] on html "a I Home / All Test Cases Home / All Test Cases Test Cases We have new tests fo…" at bounding box center [173, 162] width 346 height 324
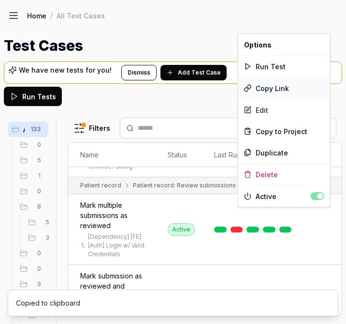
click at [284, 88] on div "Copy Link" at bounding box center [285, 87] width 92 height 21
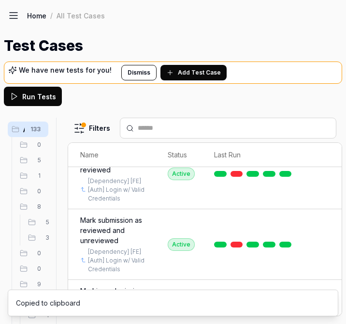
scroll to position [4299, 17]
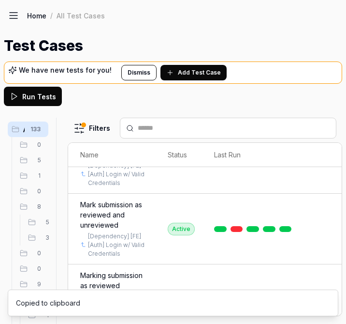
click at [325, 224] on html "a I Home / All Test Cases Home / All Test Cases Test Cases We have new tests fo…" at bounding box center [173, 162] width 346 height 324
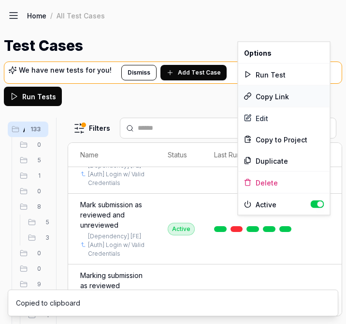
click at [290, 97] on div "Copy Link" at bounding box center [285, 96] width 92 height 21
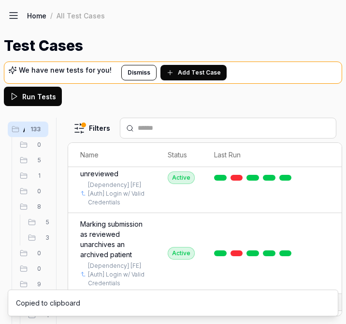
scroll to position [4373, 17]
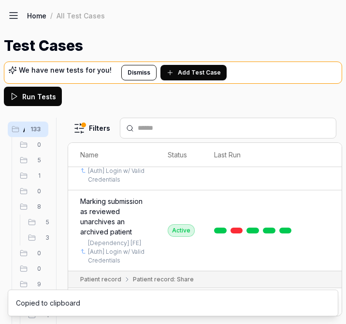
click at [327, 232] on html "a I Home / All Test Cases Home / All Test Cases Test Cases We have new tests fo…" at bounding box center [173, 162] width 346 height 324
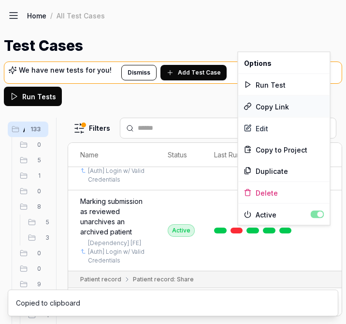
click at [277, 107] on div "Copy Link" at bounding box center [285, 106] width 92 height 21
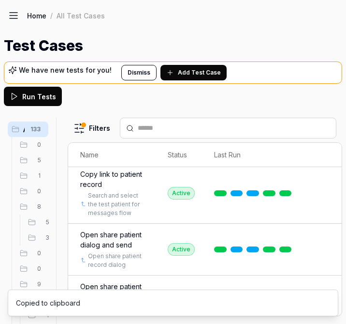
scroll to position [4498, 17]
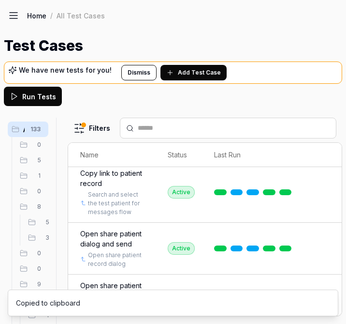
click at [324, 207] on html "a I Home / All Test Cases Home / All Test Cases Test Cases We have new tests fo…" at bounding box center [173, 162] width 346 height 324
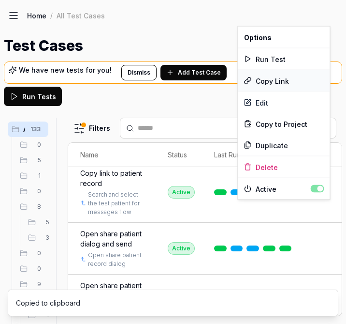
click at [284, 81] on div "Copy Link" at bounding box center [285, 80] width 92 height 21
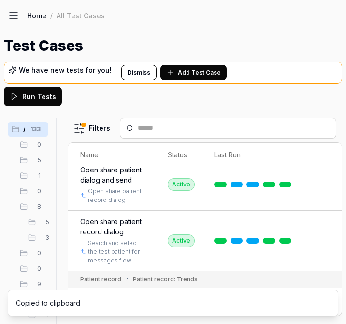
scroll to position [4563, 17]
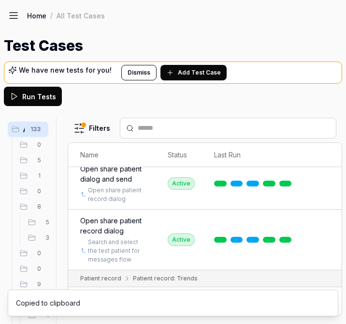
click at [325, 213] on html "a I Home / All Test Cases Home / All Test Cases Test Cases We have new tests fo…" at bounding box center [173, 162] width 346 height 324
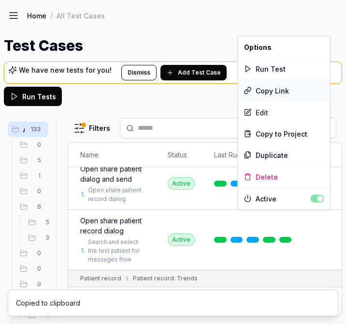
click at [284, 93] on div "Copy Link" at bounding box center [285, 90] width 92 height 21
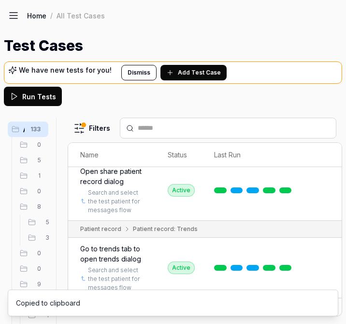
scroll to position [4614, 17]
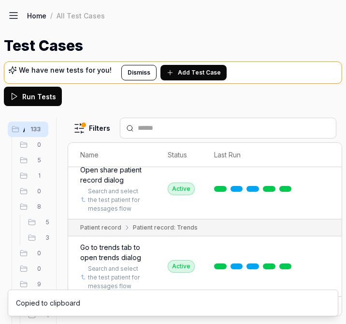
click at [326, 239] on html "a I Home / All Test Cases Home / All Test Cases Test Cases We have new tests fo…" at bounding box center [173, 162] width 346 height 324
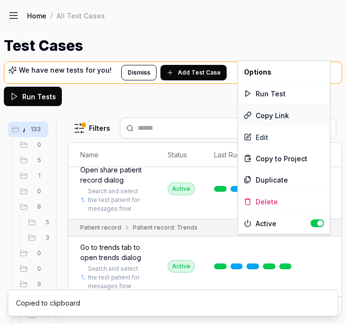
click at [278, 111] on div "Copy Link" at bounding box center [285, 115] width 92 height 21
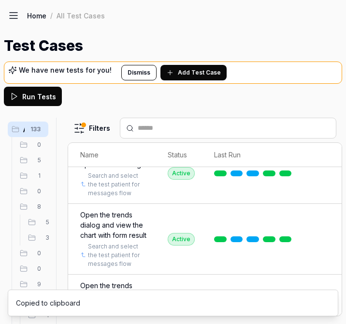
scroll to position [4714, 17]
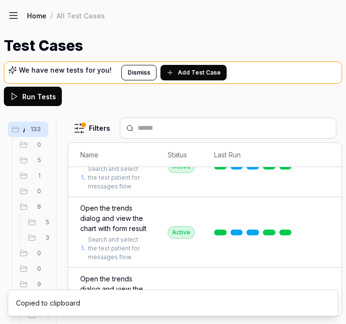
click at [324, 221] on html "a I Home / All Test Cases Home / All Test Cases Test Cases We have new tests fo…" at bounding box center [173, 162] width 346 height 324
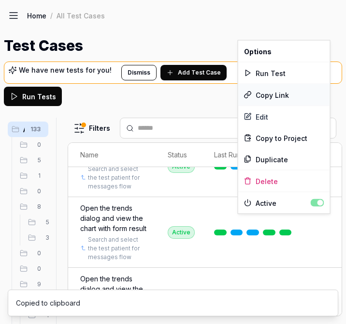
click at [274, 90] on div "Copy Link" at bounding box center [285, 94] width 92 height 21
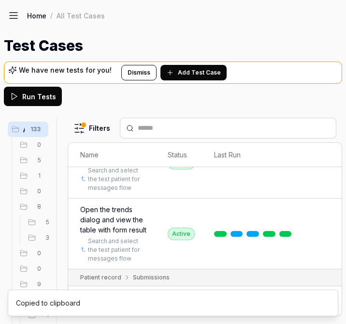
scroll to position [4783, 17]
click at [327, 235] on html "a I Home / All Test Cases Home / All Test Cases Test Cases We have new tests fo…" at bounding box center [173, 162] width 346 height 324
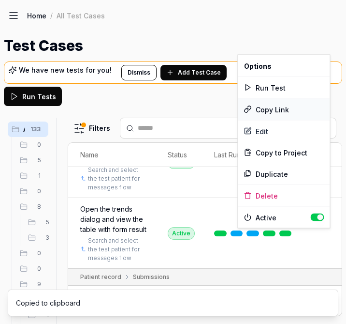
click at [277, 105] on div "Copy Link" at bounding box center [285, 109] width 92 height 21
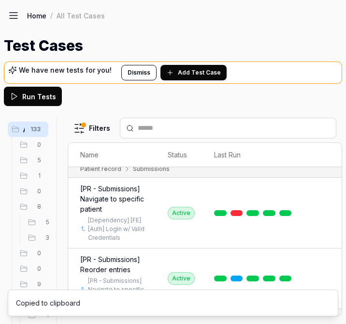
scroll to position [4892, 17]
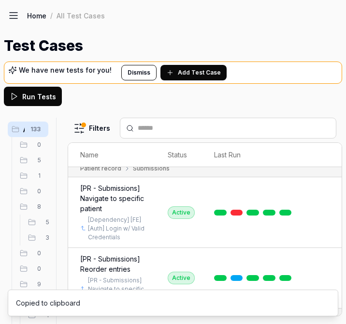
click at [322, 213] on html "a I Home / All Test Cases Home / All Test Cases Test Cases We have new tests fo…" at bounding box center [173, 162] width 346 height 324
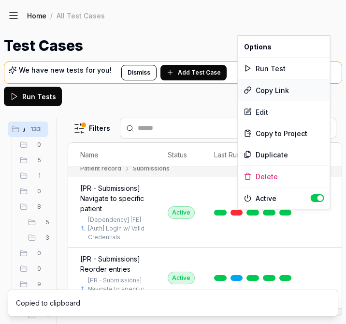
click at [281, 87] on div "Copy Link" at bounding box center [285, 89] width 92 height 21
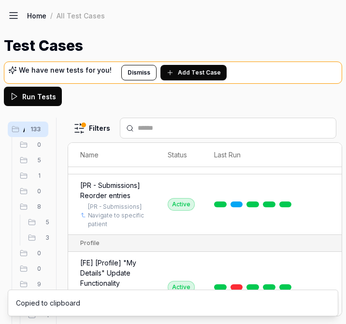
scroll to position [4969, 17]
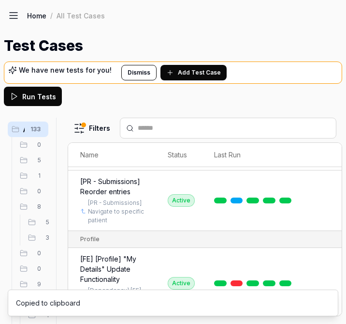
click at [324, 230] on html "a I Home / All Test Cases Home / All Test Cases Test Cases We have new tests fo…" at bounding box center [173, 162] width 346 height 324
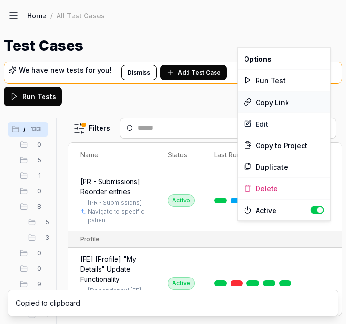
click at [289, 101] on div "Copy Link" at bounding box center [285, 101] width 92 height 21
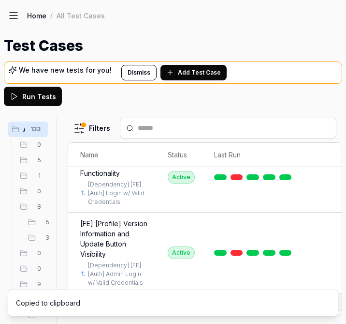
scroll to position [5076, 17]
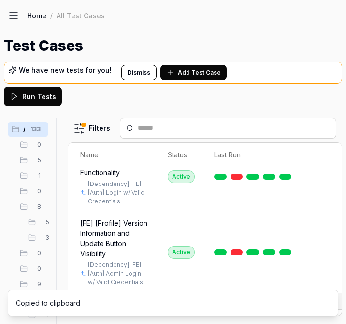
click at [325, 206] on html "a I Home / All Test Cases Home / All Test Cases Test Cases We have new tests fo…" at bounding box center [173, 162] width 346 height 324
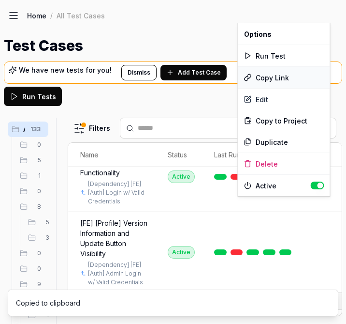
click at [278, 77] on div "Copy Link" at bounding box center [285, 77] width 92 height 21
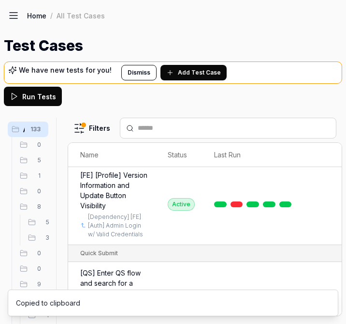
scroll to position [5121, 17]
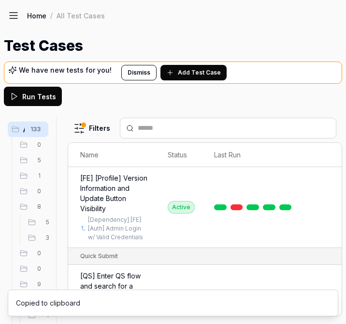
click at [323, 219] on html "a I Home / All Test Cases Home / All Test Cases Test Cases We have new tests fo…" at bounding box center [173, 162] width 346 height 324
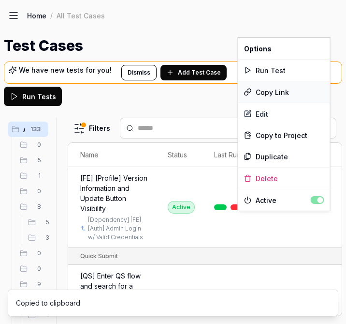
click at [270, 93] on div "Copy Link" at bounding box center [285, 91] width 92 height 21
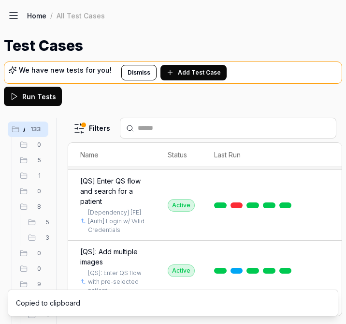
scroll to position [5218, 17]
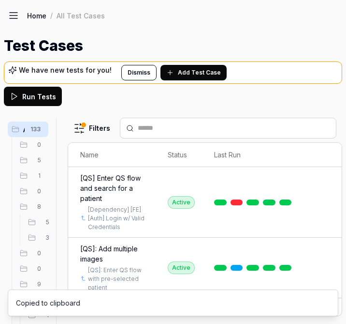
click at [324, 199] on html "a I Home / All Test Cases Home / All Test Cases Test Cases We have new tests fo…" at bounding box center [173, 162] width 346 height 324
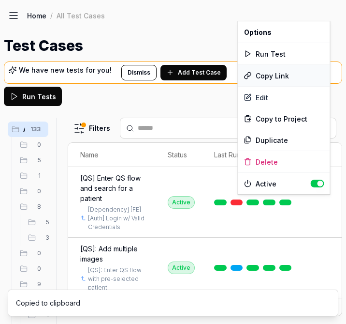
click at [278, 77] on div "Copy Link" at bounding box center [285, 75] width 92 height 21
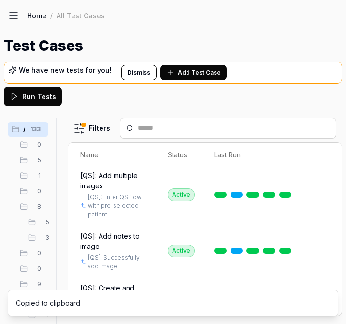
scroll to position [5294, 17]
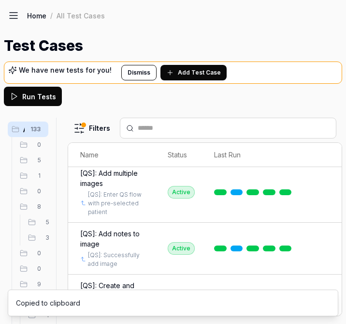
click at [326, 205] on html "a I Home / All Test Cases Home / All Test Cases Test Cases We have new tests fo…" at bounding box center [173, 162] width 346 height 324
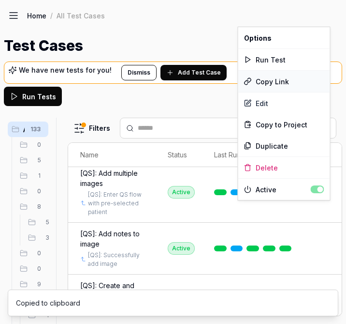
click at [279, 82] on div "Copy Link" at bounding box center [285, 81] width 92 height 21
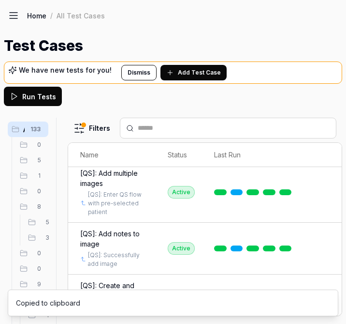
click at [322, 208] on html "a I Home / All Test Cases Home / All Test Cases Test Cases We have new tests fo…" at bounding box center [173, 162] width 346 height 324
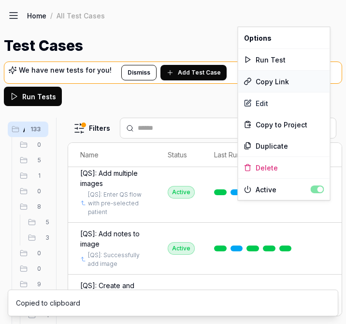
click at [288, 82] on div "Copy Link" at bounding box center [285, 81] width 92 height 21
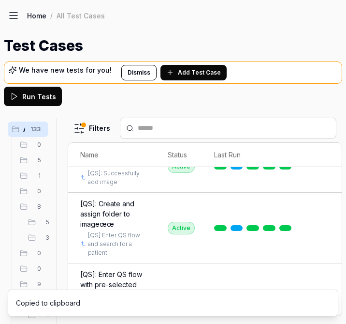
scroll to position [5377, 17]
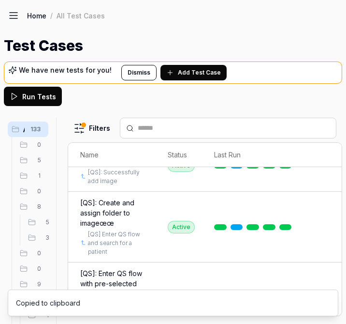
click at [324, 191] on html "a I Home / All Test Cases Home / All Test Cases Test Cases We have new tests fo…" at bounding box center [173, 162] width 346 height 324
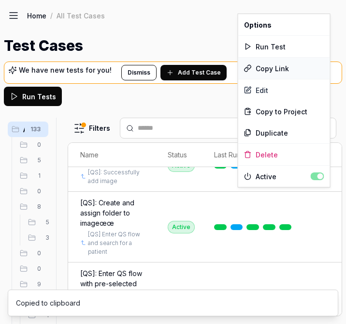
click at [279, 66] on div "Copy Link" at bounding box center [285, 68] width 92 height 21
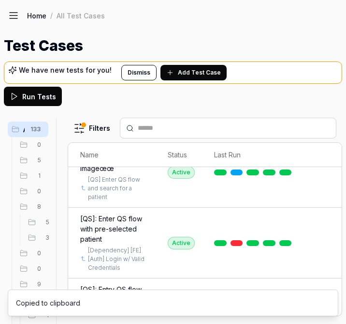
scroll to position [5438, 17]
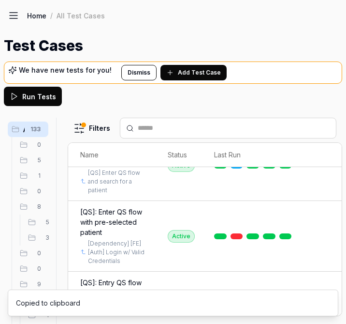
click at [326, 216] on html "a I Home / All Test Cases Home / All Test Cases Test Cases We have new tests fo…" at bounding box center [173, 162] width 346 height 324
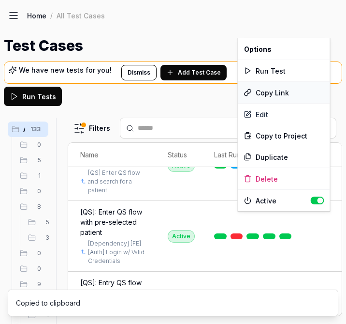
click at [286, 94] on div "Copy Link" at bounding box center [285, 92] width 92 height 21
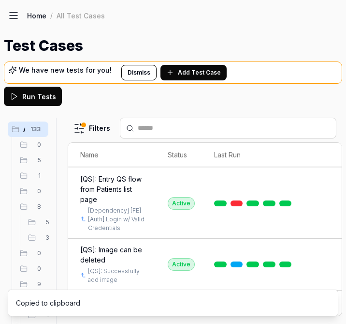
scroll to position [5544, 17]
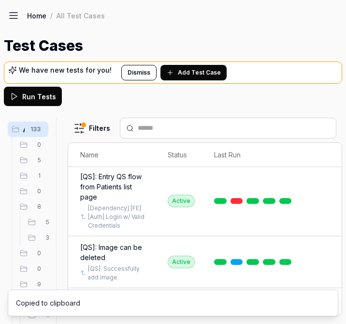
click at [325, 226] on html "a I Home / All Test Cases Home / All Test Cases Test Cases We have new tests fo…" at bounding box center [173, 162] width 346 height 324
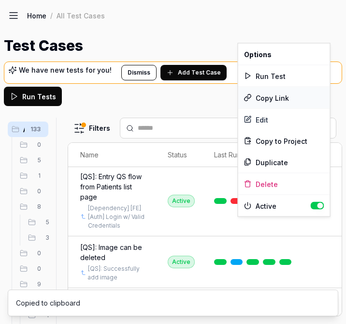
click at [280, 98] on div "Copy Link" at bounding box center [285, 97] width 92 height 21
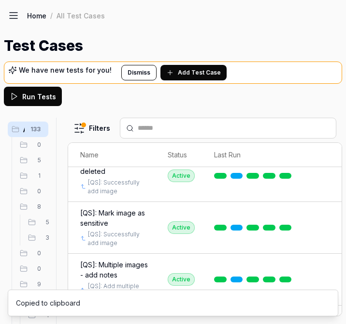
scroll to position [5637, 17]
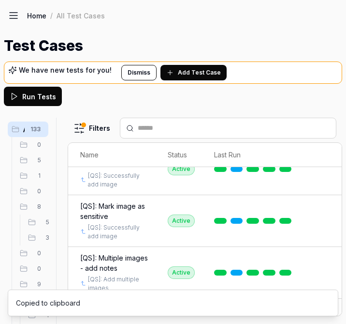
click at [326, 215] on html "a I Home / All Test Cases Home / All Test Cases Test Cases We have new tests fo…" at bounding box center [173, 162] width 346 height 324
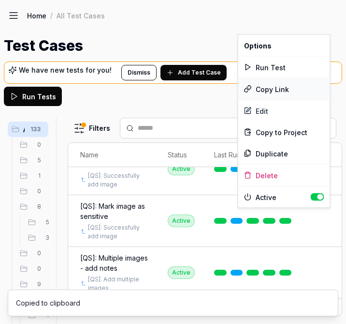
click at [285, 90] on div "Copy Link" at bounding box center [285, 88] width 92 height 21
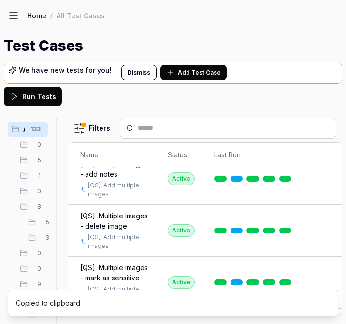
scroll to position [5733, 17]
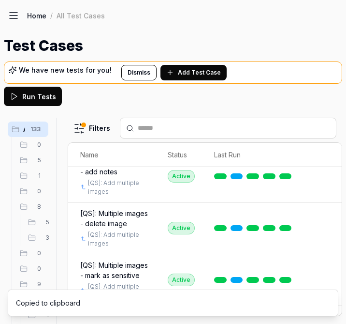
click at [326, 215] on html "a I Home / All Test Cases Home / All Test Cases Test Cases We have new tests fo…" at bounding box center [173, 162] width 346 height 324
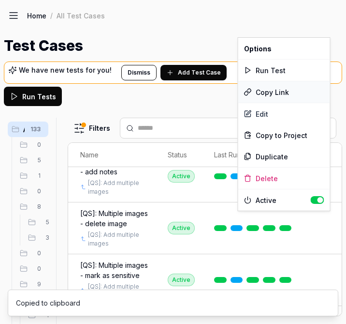
click at [281, 92] on div "Copy Link" at bounding box center [285, 91] width 92 height 21
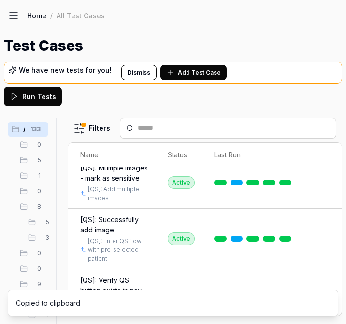
scroll to position [5834, 17]
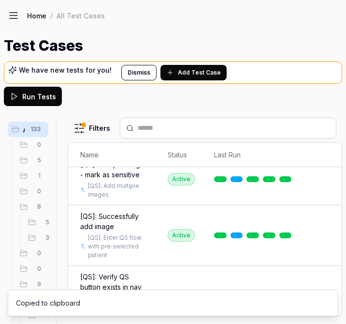
click at [324, 232] on html "a I Home / All Test Cases Home / All Test Cases Test Cases We have new tests fo…" at bounding box center [173, 162] width 346 height 324
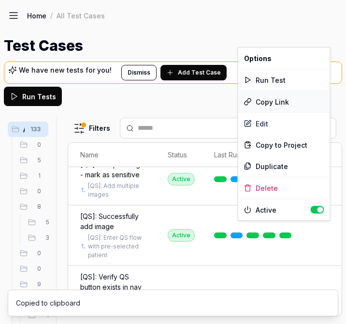
click at [296, 104] on div "Copy Link" at bounding box center [285, 101] width 92 height 21
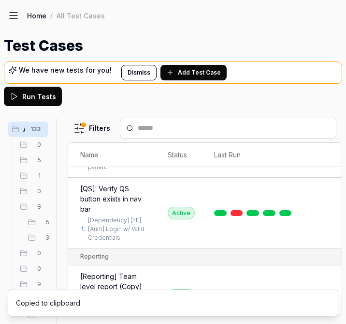
scroll to position [5930, 17]
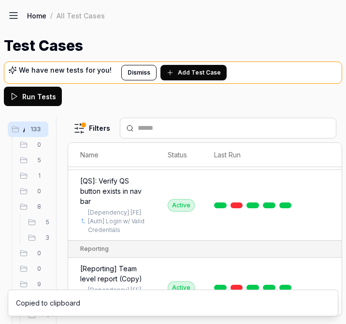
click at [327, 203] on html "a I Home / All Test Cases Home / All Test Cases Test Cases We have new tests fo…" at bounding box center [173, 162] width 346 height 324
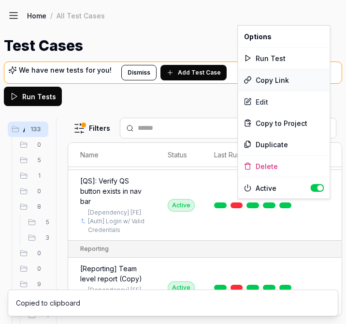
click at [265, 78] on div "Copy Link" at bounding box center [285, 79] width 92 height 21
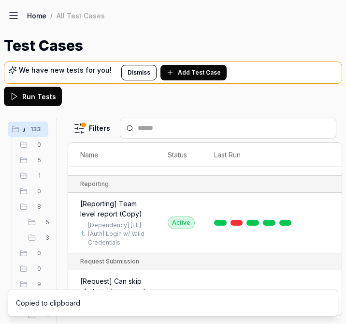
scroll to position [6042, 17]
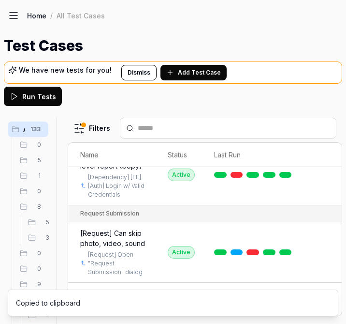
click at [326, 176] on html "a I Home / All Test Cases Home / All Test Cases Test Cases We have new tests fo…" at bounding box center [173, 162] width 346 height 324
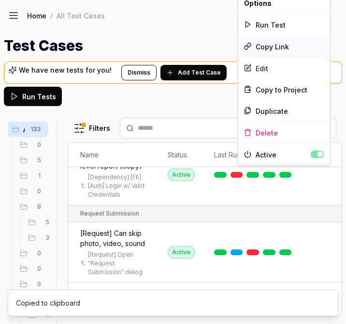
click at [280, 54] on div "Copy Link" at bounding box center [285, 46] width 92 height 21
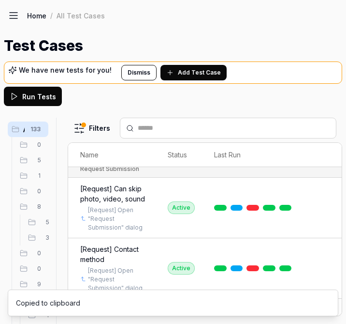
scroll to position [6088, 17]
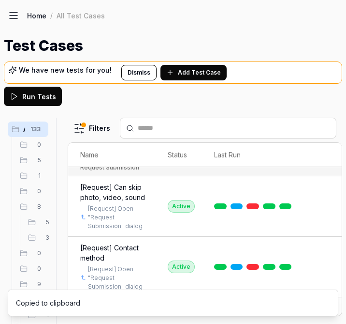
click at [324, 228] on html "a I Home / All Test Cases Home / All Test Cases Test Cases We have new tests fo…" at bounding box center [173, 162] width 346 height 324
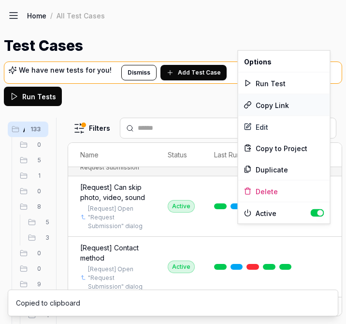
click at [279, 111] on div "Copy Link" at bounding box center [285, 104] width 92 height 21
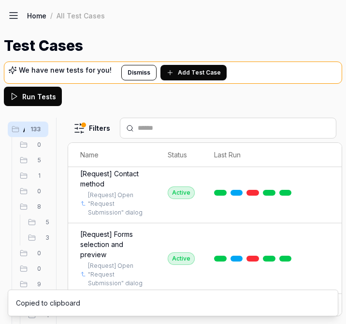
scroll to position [6170, 17]
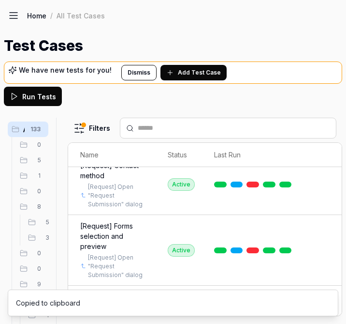
click at [325, 248] on html "a I Home / All Test Cases Home / All Test Cases Test Cases We have new tests fo…" at bounding box center [173, 162] width 346 height 324
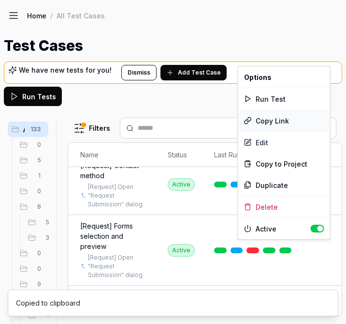
click at [279, 121] on div "Copy Link" at bounding box center [285, 120] width 92 height 21
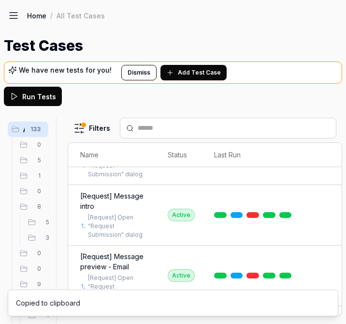
scroll to position [6274, 17]
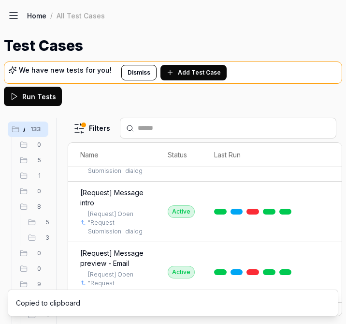
click at [325, 252] on html "a I Home / All Test Cases Home / All Test Cases Test Cases We have new tests fo…" at bounding box center [173, 162] width 346 height 324
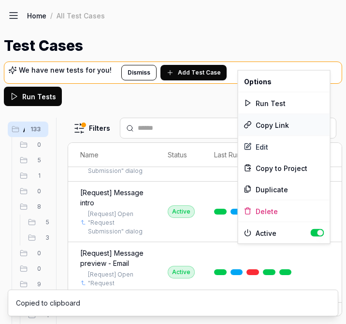
click at [283, 122] on div "Copy Link" at bounding box center [285, 124] width 92 height 21
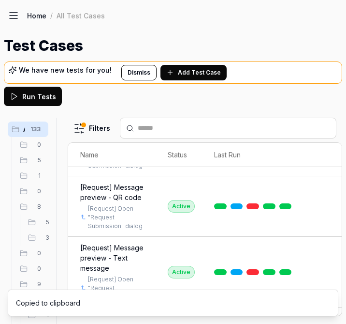
scroll to position [6405, 17]
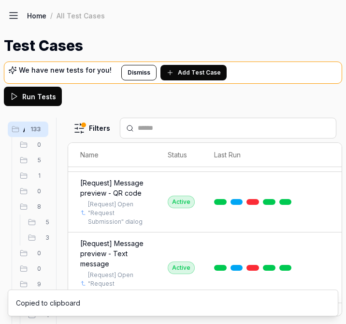
click at [321, 240] on html "a I Home / All Test Cases Home / All Test Cases Test Cases We have new tests fo…" at bounding box center [173, 162] width 346 height 324
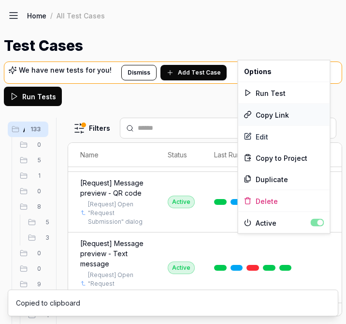
click at [280, 114] on div "Copy Link" at bounding box center [285, 114] width 92 height 21
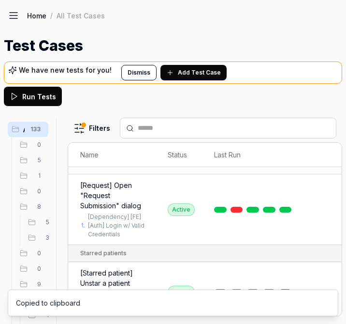
scroll to position [6536, 17]
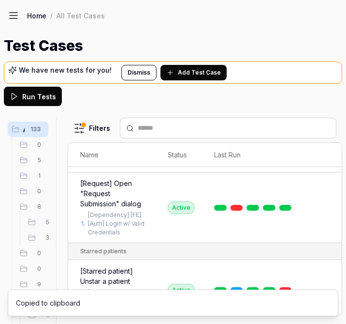
click at [325, 208] on html "a I Home / All Test Cases Home / All Test Cases Test Cases We have new tests fo…" at bounding box center [173, 162] width 346 height 324
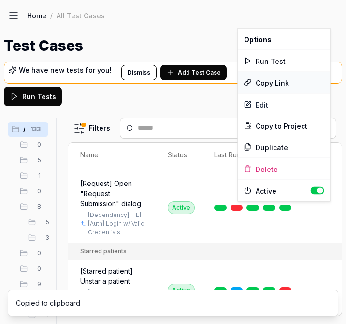
click at [279, 82] on div "Copy Link" at bounding box center [285, 82] width 92 height 21
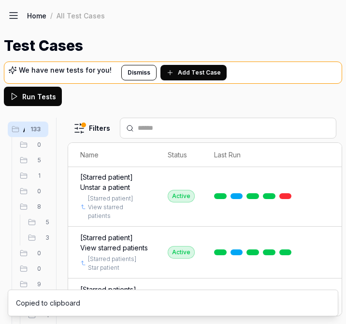
scroll to position [6632, 17]
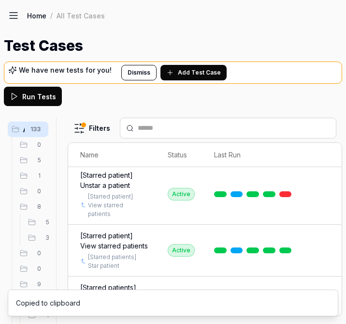
click at [329, 221] on html "a I Home / All Test Cases Home / All Test Cases Test Cases We have new tests fo…" at bounding box center [173, 162] width 346 height 324
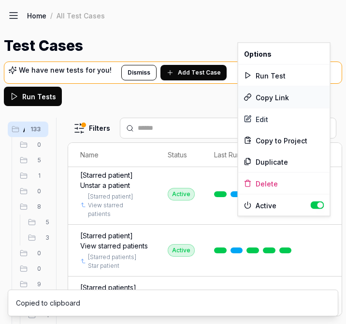
click at [281, 100] on div "Copy Link" at bounding box center [285, 97] width 92 height 21
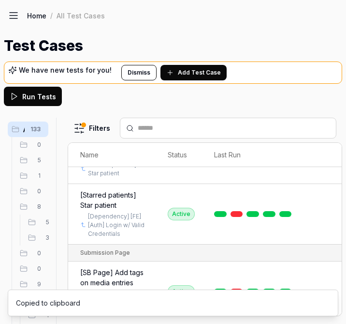
scroll to position [6727, 17]
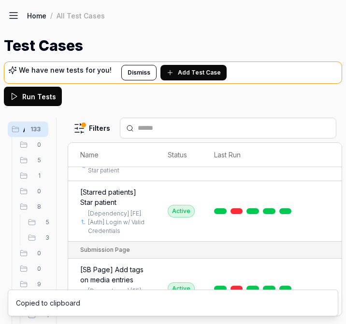
click at [322, 229] on html "a I Home / All Test Cases Home / All Test Cases Test Cases We have new tests fo…" at bounding box center [173, 162] width 346 height 324
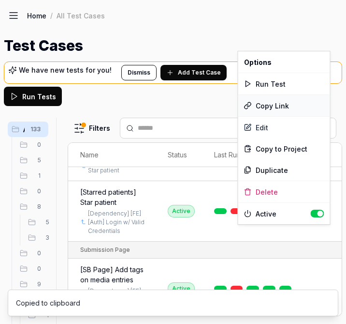
click at [281, 106] on div "Copy Link" at bounding box center [285, 105] width 92 height 21
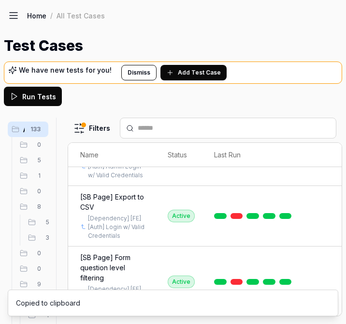
scroll to position [6861, 17]
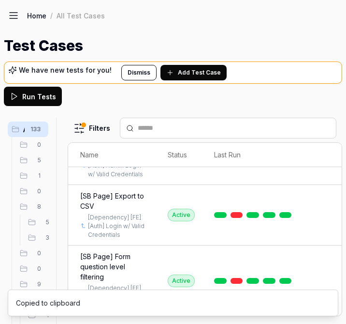
click at [324, 224] on html "a I Home / All Test Cases Home / All Test Cases Test Cases We have new tests fo…" at bounding box center [173, 162] width 346 height 324
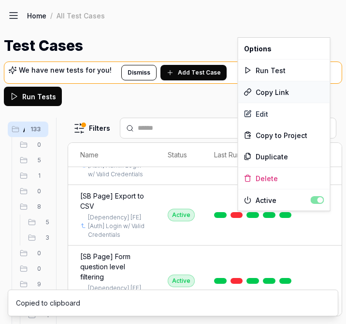
click at [281, 95] on div "Copy Link" at bounding box center [285, 91] width 92 height 21
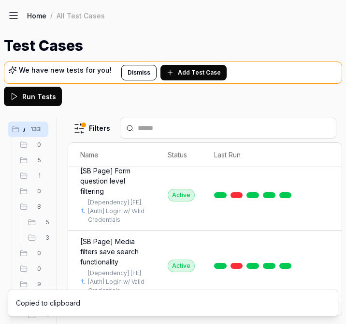
scroll to position [6948, 17]
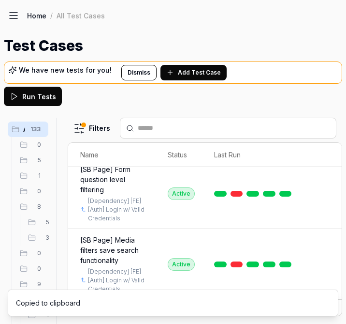
click at [322, 215] on html "a I Home / All Test Cases Home / All Test Cases Test Cases We have new tests fo…" at bounding box center [173, 162] width 346 height 324
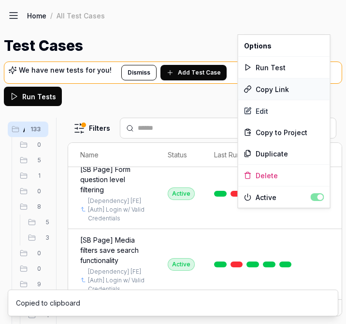
click at [284, 93] on div "Copy Link" at bounding box center [285, 88] width 92 height 21
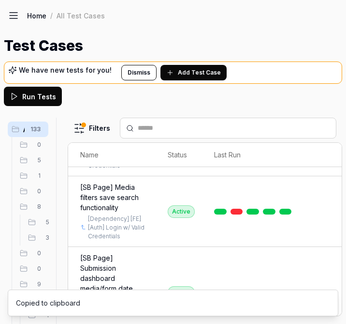
scroll to position [7021, 17]
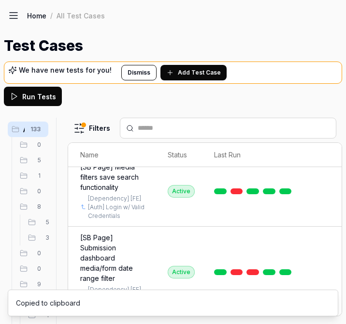
click at [326, 208] on body "a I Home / All Test Cases Home / All Test Cases Test Cases We have new tests fo…" at bounding box center [173, 162] width 346 height 324
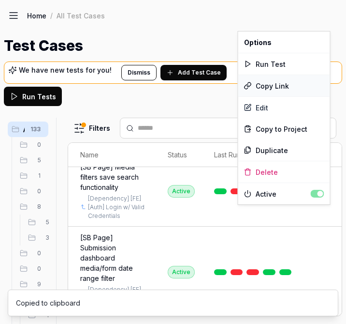
click at [284, 88] on div "Copy Link" at bounding box center [285, 85] width 92 height 21
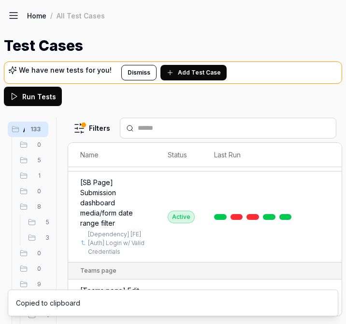
scroll to position [7078, 17]
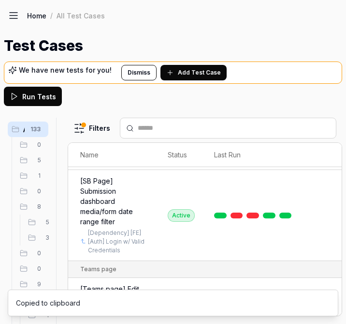
click at [326, 232] on html "a I Home / All Test Cases Home / All Test Cases Test Cases We have new tests fo…" at bounding box center [173, 162] width 346 height 324
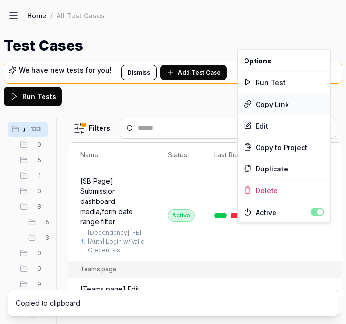
click at [281, 104] on div "Copy Link" at bounding box center [285, 103] width 92 height 21
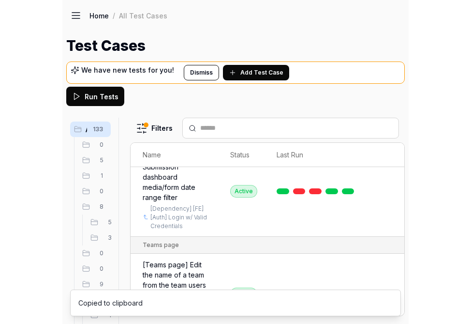
scroll to position [7098, 17]
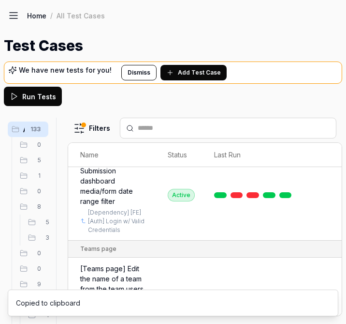
click at [328, 208] on html "a I Home / All Test Cases Home / All Test Cases Test Cases We have new tests fo…" at bounding box center [173, 162] width 346 height 324
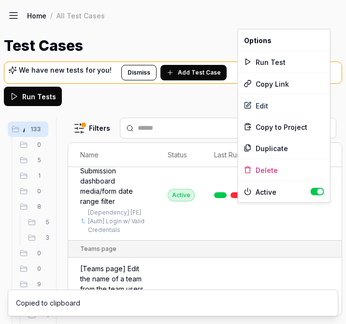
click at [179, 182] on html "a I Home / All Test Cases Home / All Test Cases Test Cases We have new tests fo…" at bounding box center [173, 162] width 346 height 324
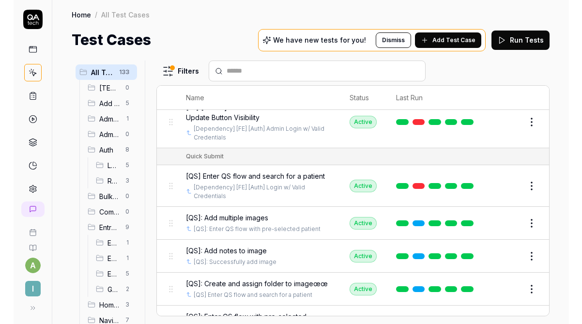
scroll to position [3644, 0]
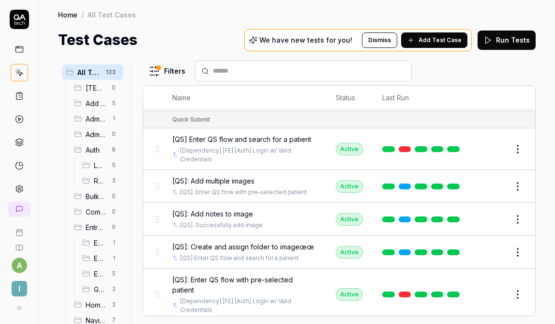
click at [320, 236] on td "[QS]: Create and assign folder to imageœœ [QS] Enter QS flow and search for a p…" at bounding box center [245, 252] width 164 height 33
click at [478, 236] on td "Edit" at bounding box center [504, 252] width 62 height 33
click at [522, 211] on html "a I Home / All Test Cases Home / All Test Cases Test Cases We have new tests fo…" at bounding box center [277, 162] width 555 height 324
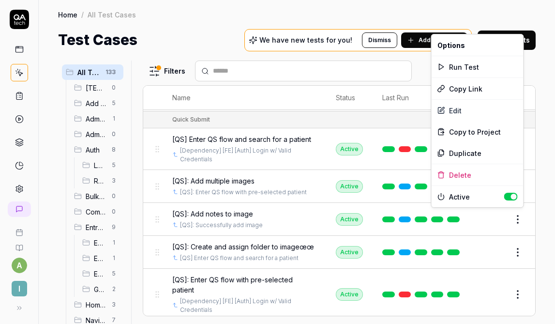
click at [415, 215] on html "a I Home / All Test Cases Home / All Test Cases Test Cases We have new tests fo…" at bounding box center [277, 162] width 555 height 324
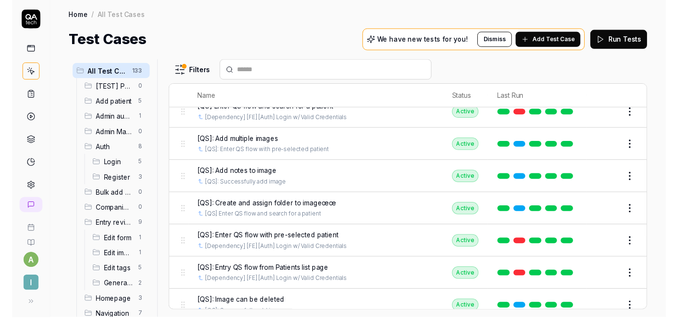
scroll to position [2966, 0]
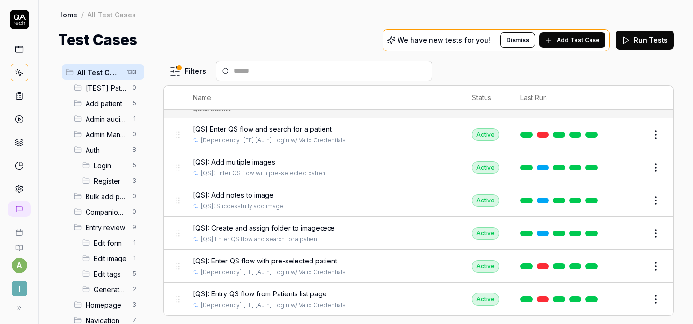
click at [404, 235] on div "[QS] Enter QS flow and search for a patient" at bounding box center [323, 239] width 260 height 9
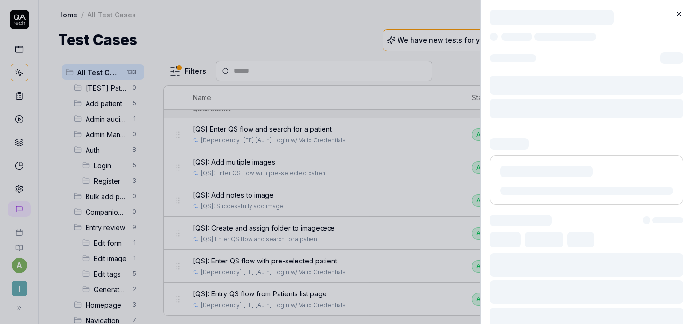
click at [437, 202] on div at bounding box center [346, 162] width 693 height 324
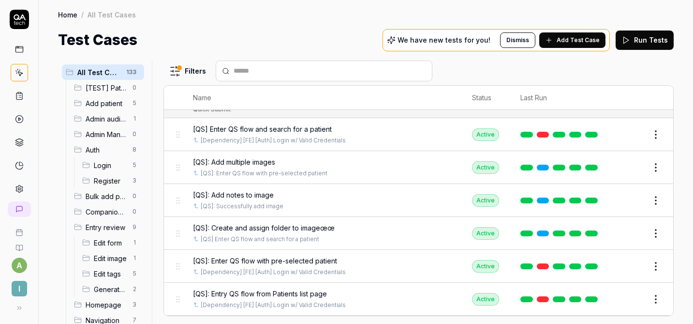
click at [437, 223] on div "[QS]: Create and assign folder to imageœœ" at bounding box center [323, 228] width 260 height 10
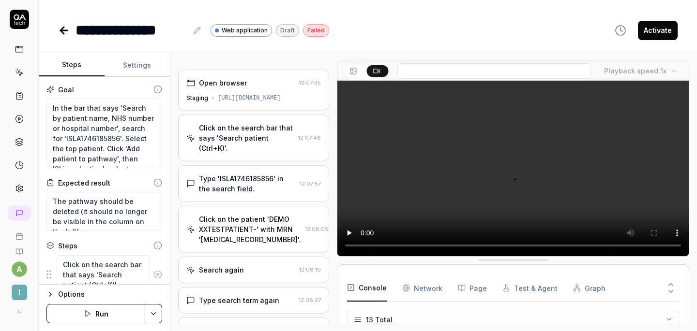
scroll to position [175, 0]
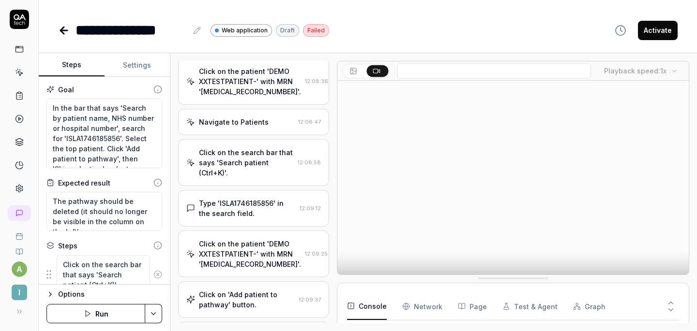
type textarea "*"
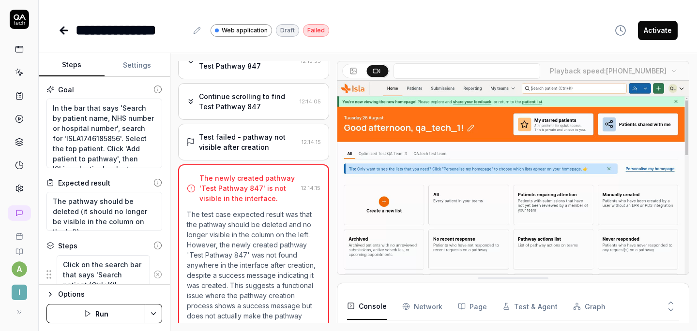
scroll to position [1464, 0]
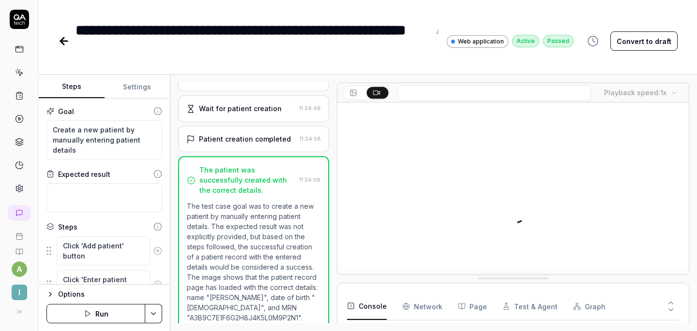
type textarea "*"
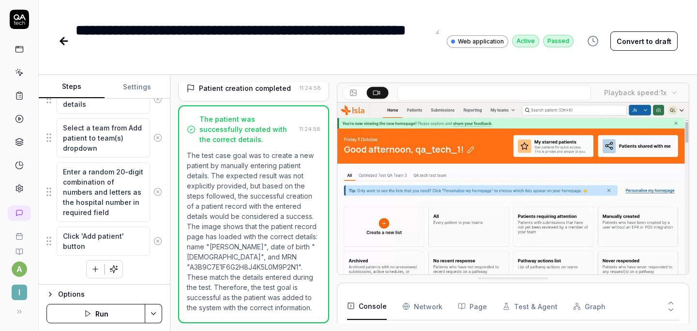
scroll to position [289, 0]
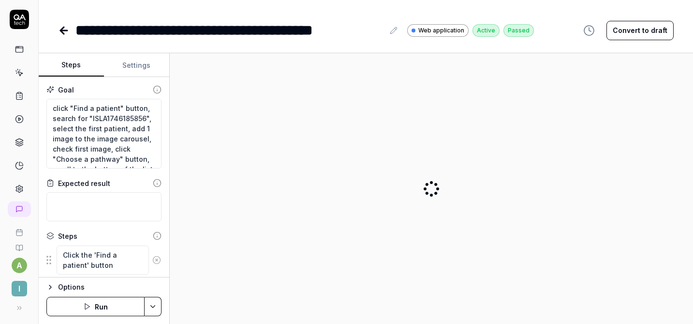
click at [368, 34] on div "**********" at bounding box center [229, 30] width 309 height 22
click at [380, 32] on div "**********" at bounding box center [229, 30] width 309 height 22
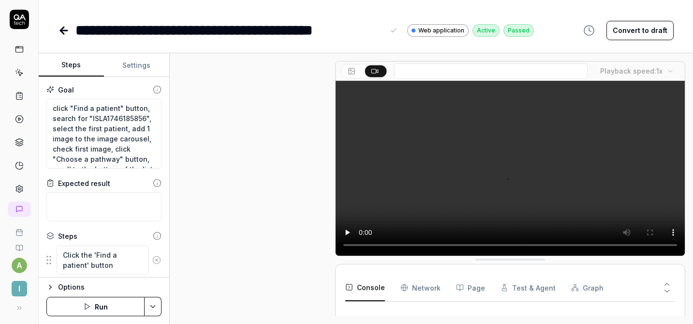
type textarea "*"
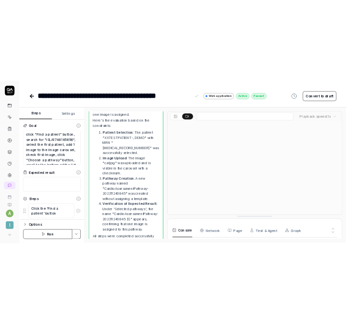
scroll to position [398, 0]
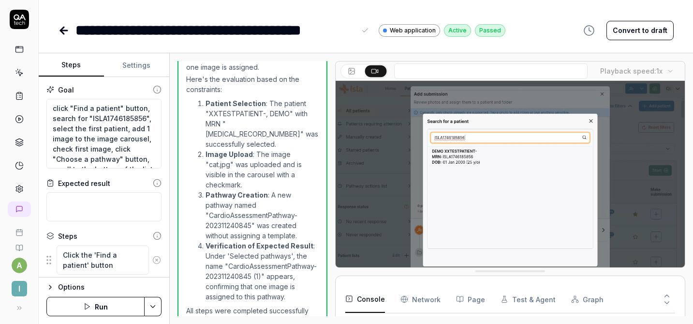
click at [288, 8] on div "**********" at bounding box center [366, 20] width 655 height 41
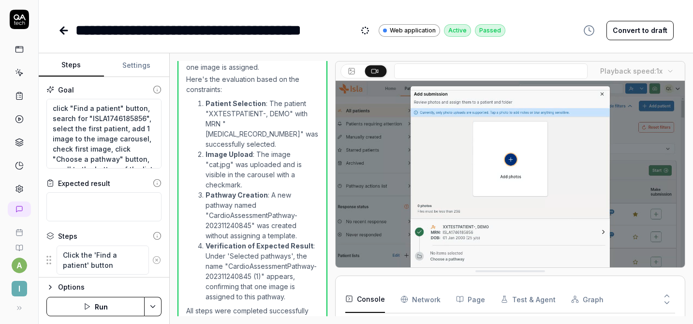
type textarea "*"
click at [68, 27] on icon at bounding box center [64, 31] width 12 height 12
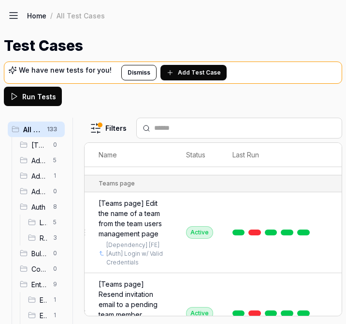
scroll to position [7163, 16]
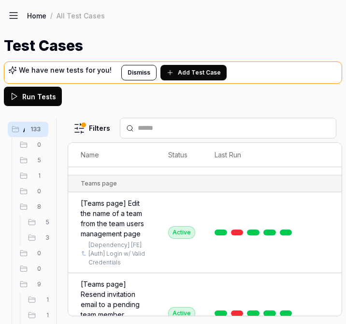
click at [17, 191] on div "All Test Cases 133 [TEST] Patient list: Custom lists 0 Add patient 5 Admin audi…" at bounding box center [173, 221] width 339 height 206
click at [326, 224] on html "a I Home / All Test Cases Home / All Test Cases Test Cases We have new tests fo…" at bounding box center [173, 162] width 346 height 324
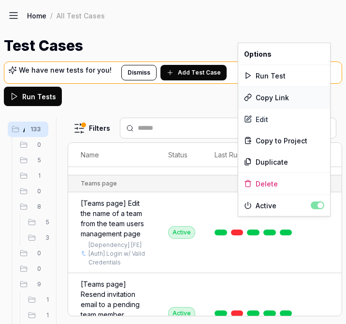
click at [283, 98] on div "Copy Link" at bounding box center [285, 97] width 92 height 21
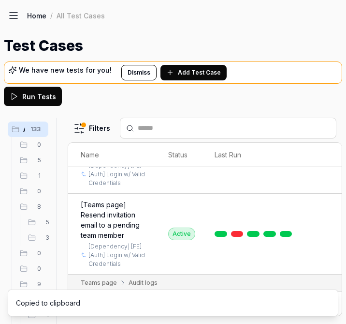
scroll to position [7245, 16]
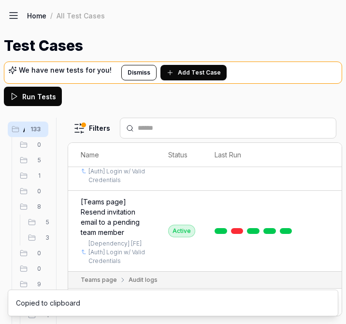
click at [325, 230] on html "a I Home / All Test Cases Home / All Test Cases Test Cases We have new tests fo…" at bounding box center [173, 162] width 346 height 324
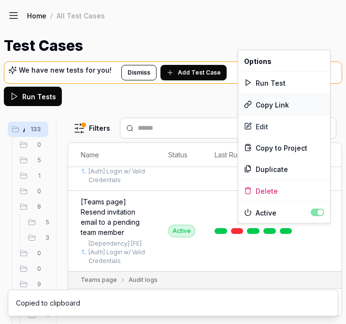
click at [287, 105] on div "Copy Link" at bounding box center [285, 104] width 92 height 21
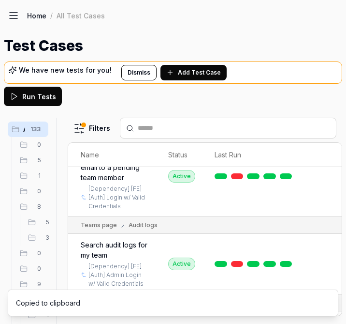
scroll to position [7325, 16]
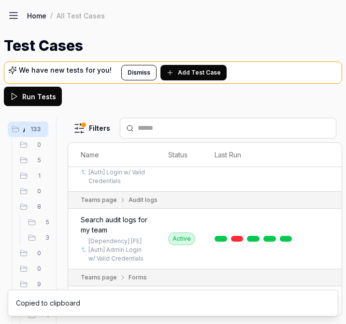
click at [327, 227] on html "a I Home / All Test Cases Home / All Test Cases Test Cases We have new tests fo…" at bounding box center [173, 162] width 346 height 324
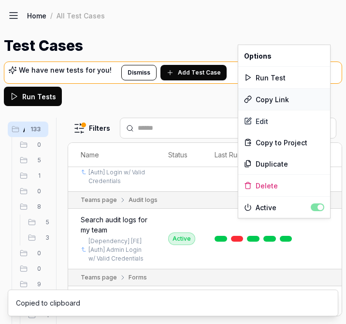
click at [290, 95] on div "Copy Link" at bounding box center [285, 99] width 92 height 21
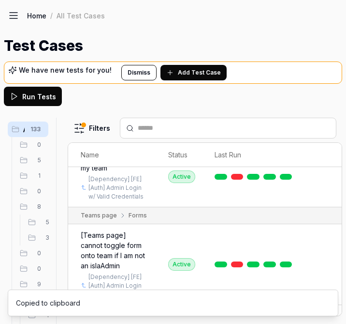
scroll to position [7404, 16]
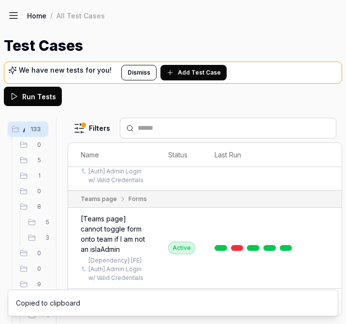
click at [326, 216] on html "a I Home / All Test Cases Home / All Test Cases Test Cases We have new tests fo…" at bounding box center [173, 162] width 346 height 324
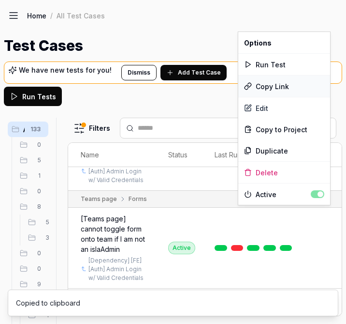
click at [286, 86] on div "Copy Link" at bounding box center [285, 85] width 92 height 21
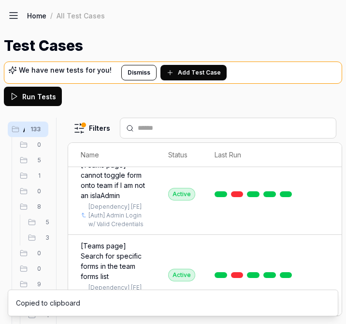
scroll to position [7460, 16]
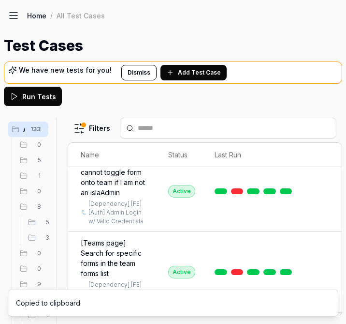
click at [328, 225] on html "a I Home / All Test Cases Home / All Test Cases Test Cases We have new tests fo…" at bounding box center [173, 162] width 346 height 324
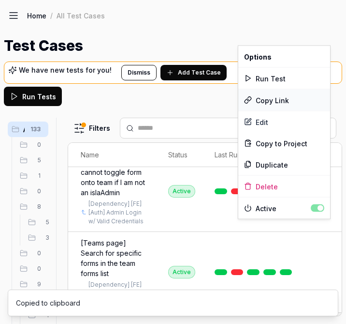
click at [269, 99] on div "Copy Link" at bounding box center [285, 100] width 92 height 21
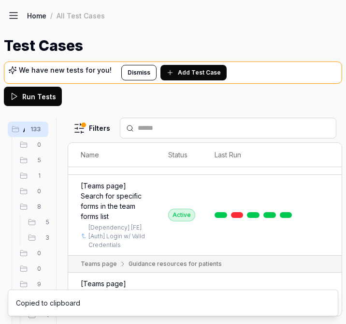
scroll to position [7532, 16]
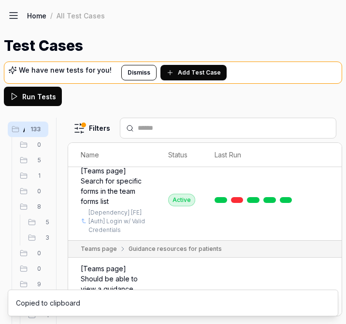
click at [332, 225] on html "a I Home / All Test Cases Home / All Test Cases Test Cases We have new tests fo…" at bounding box center [173, 162] width 346 height 324
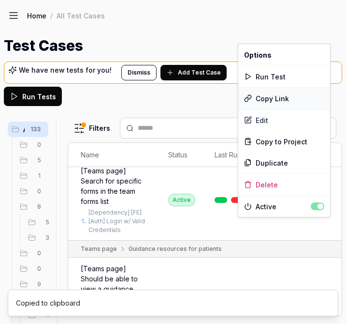
click at [285, 101] on div "Copy Link" at bounding box center [285, 98] width 92 height 21
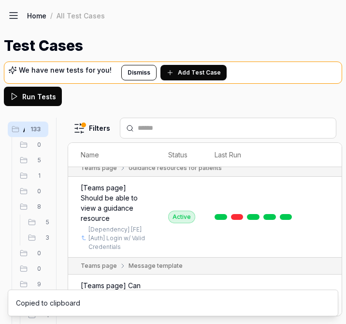
scroll to position [7623, 16]
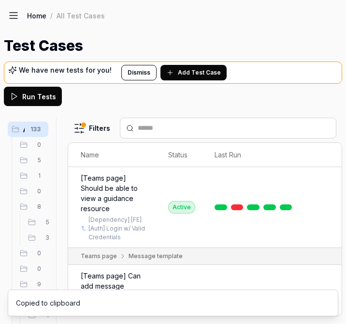
click at [324, 204] on html "a I Home / All Test Cases Home / All Test Cases Test Cases We have new tests fo…" at bounding box center [173, 162] width 346 height 324
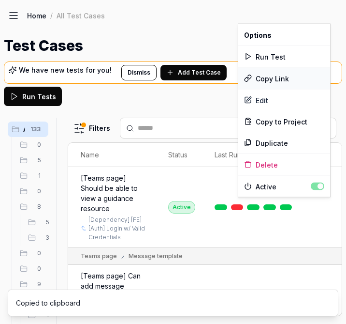
click at [273, 70] on div "Copy Link" at bounding box center [285, 78] width 92 height 21
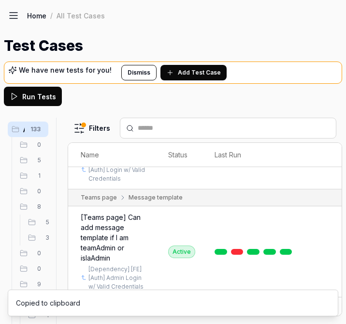
scroll to position [7686, 16]
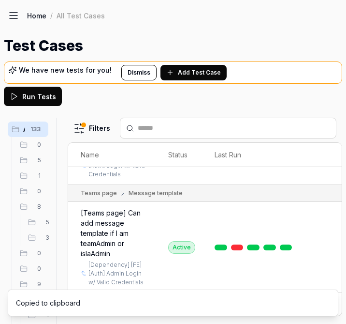
click at [328, 214] on html "a I Home / All Test Cases Home / All Test Cases Test Cases We have new tests fo…" at bounding box center [173, 162] width 346 height 324
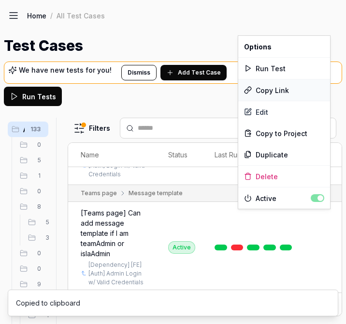
click at [280, 92] on div "Copy Link" at bounding box center [285, 89] width 92 height 21
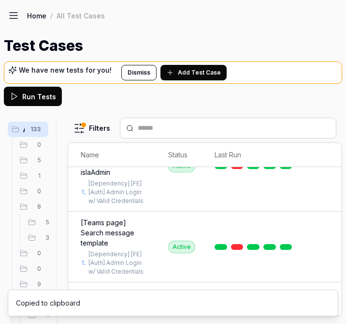
scroll to position [7771, 16]
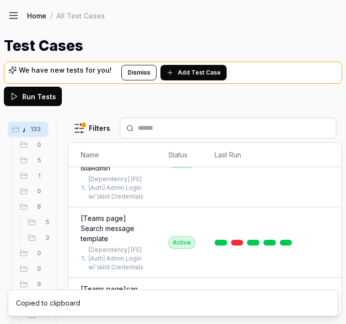
click at [324, 213] on html "a I Home / All Test Cases Home / All Test Cases Test Cases We have new tests fo…" at bounding box center [173, 162] width 346 height 324
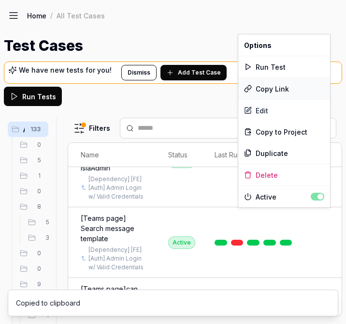
click at [278, 89] on div "Copy Link" at bounding box center [285, 88] width 92 height 21
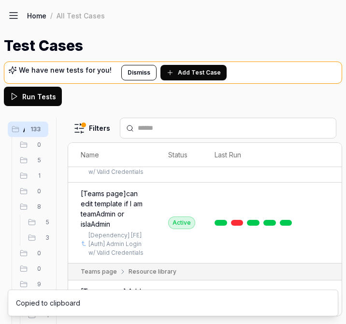
scroll to position [7873, 16]
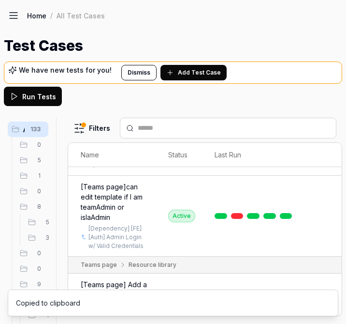
click at [322, 208] on body "a I Home / All Test Cases Home / All Test Cases Test Cases We have new tests fo…" at bounding box center [173, 162] width 346 height 324
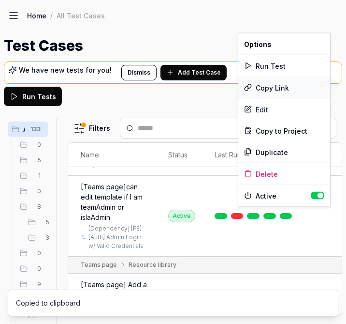
click at [280, 82] on div "Copy Link" at bounding box center [285, 87] width 92 height 21
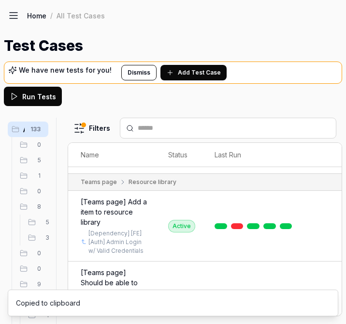
scroll to position [7959, 16]
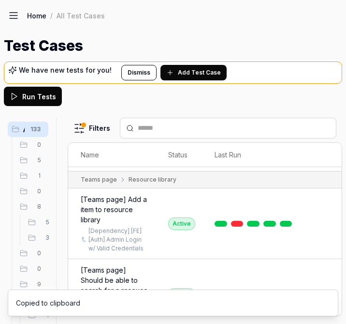
click at [327, 229] on html "a I Home / All Test Cases Home / All Test Cases Test Cases We have new tests fo…" at bounding box center [173, 162] width 346 height 324
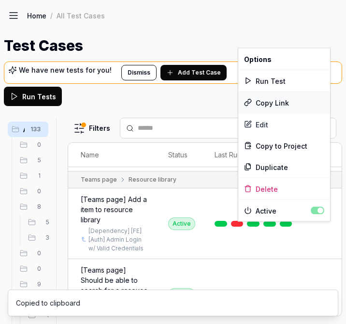
click at [276, 102] on div "Copy Link" at bounding box center [285, 102] width 92 height 21
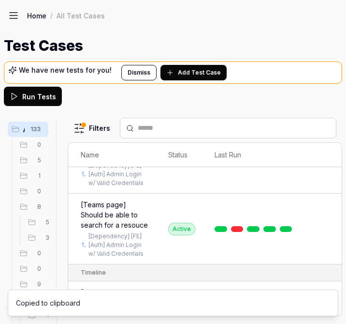
scroll to position [8050, 16]
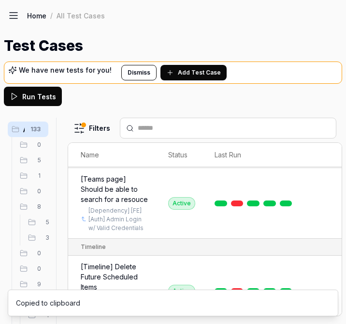
click at [327, 225] on html "a I Home / All Test Cases Home / All Test Cases Test Cases We have new tests fo…" at bounding box center [173, 162] width 346 height 324
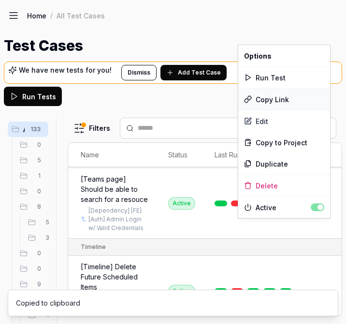
click at [286, 97] on div "Copy Link" at bounding box center [285, 99] width 92 height 21
